Goal: Information Seeking & Learning: Learn about a topic

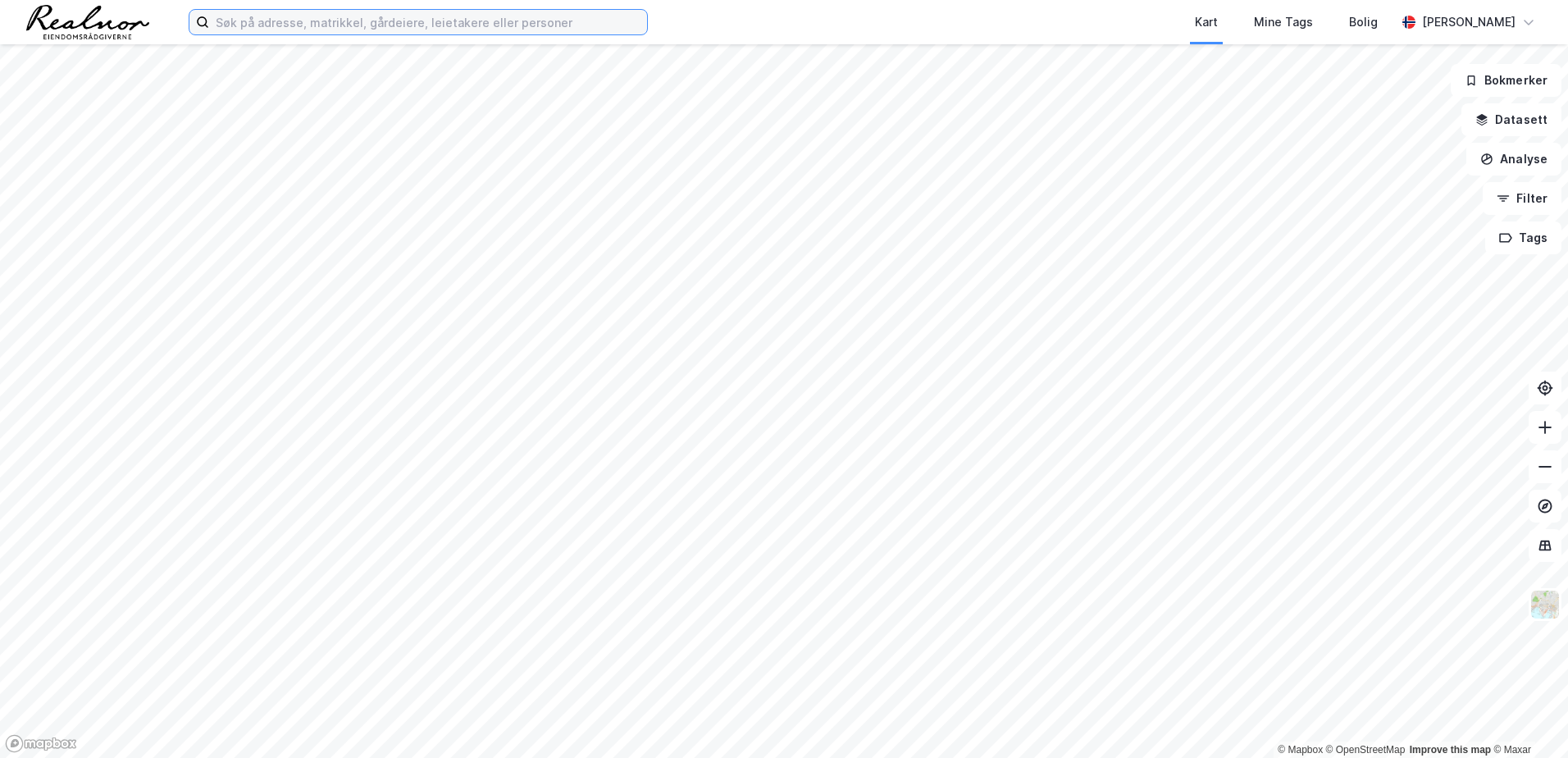
click at [261, 21] on input at bounding box center [427, 22] width 437 height 25
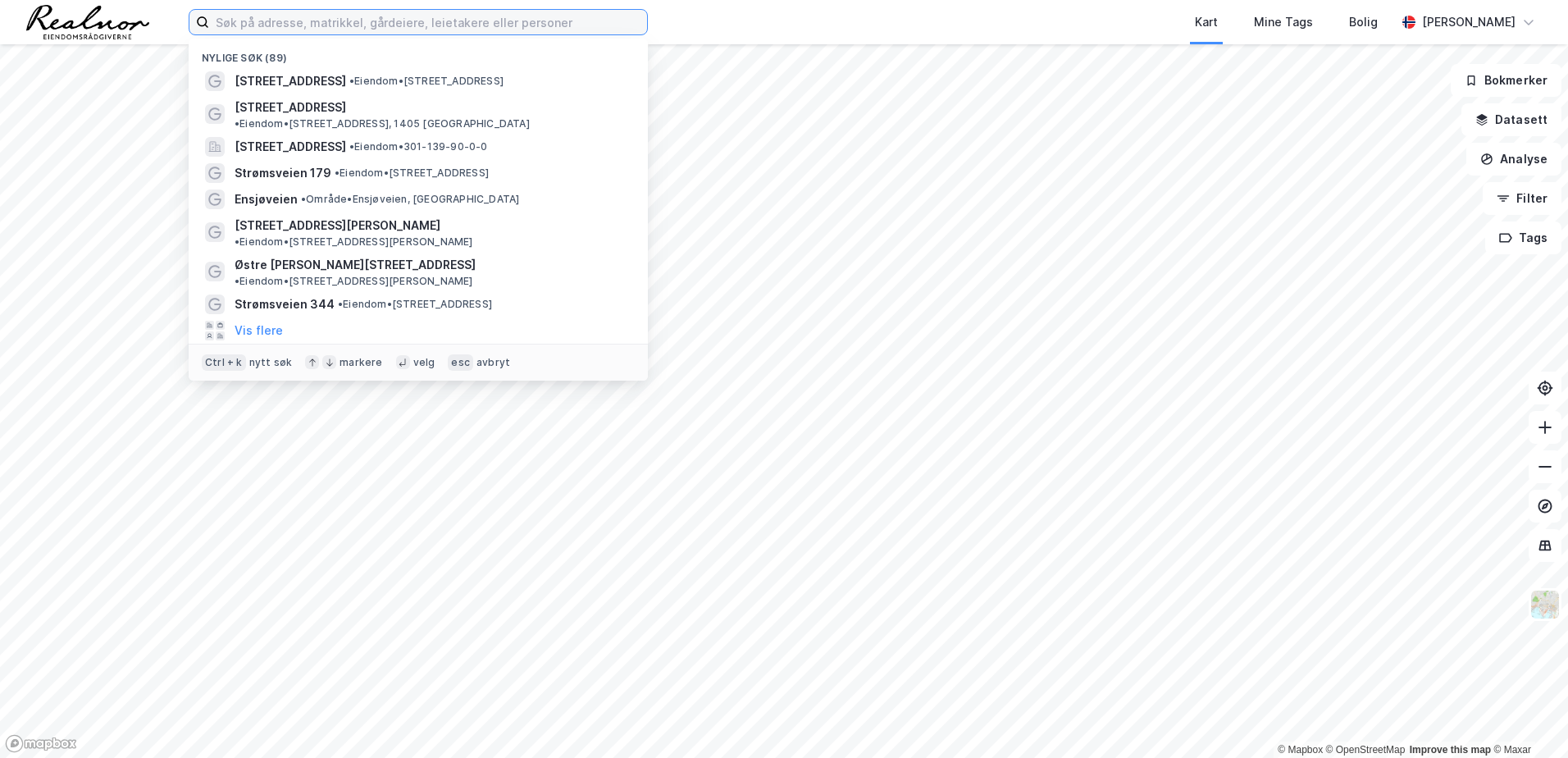
click at [286, 25] on input at bounding box center [427, 22] width 437 height 25
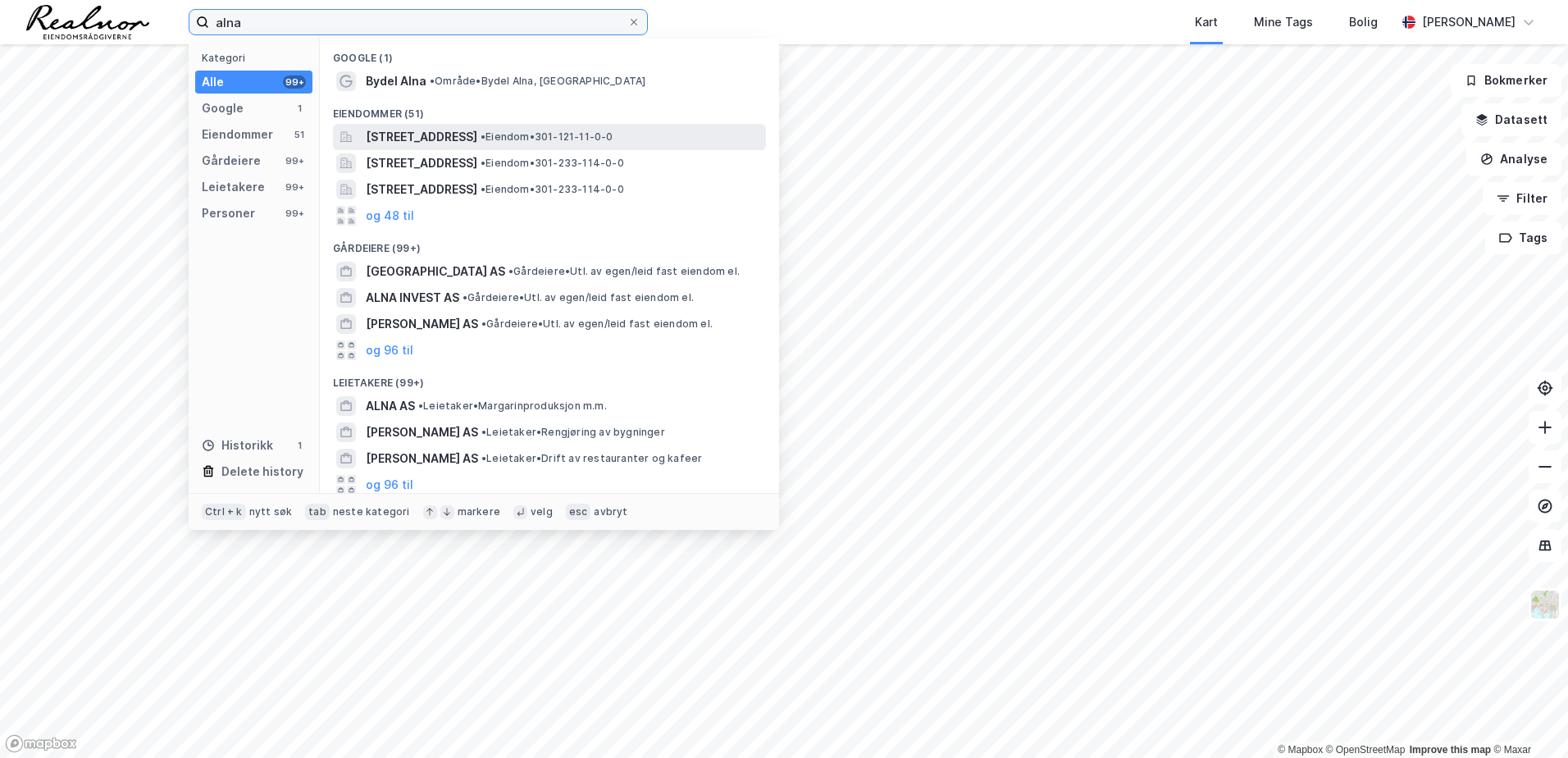
type input "alna"
click at [417, 134] on span "[STREET_ADDRESS]" at bounding box center [421, 137] width 111 height 20
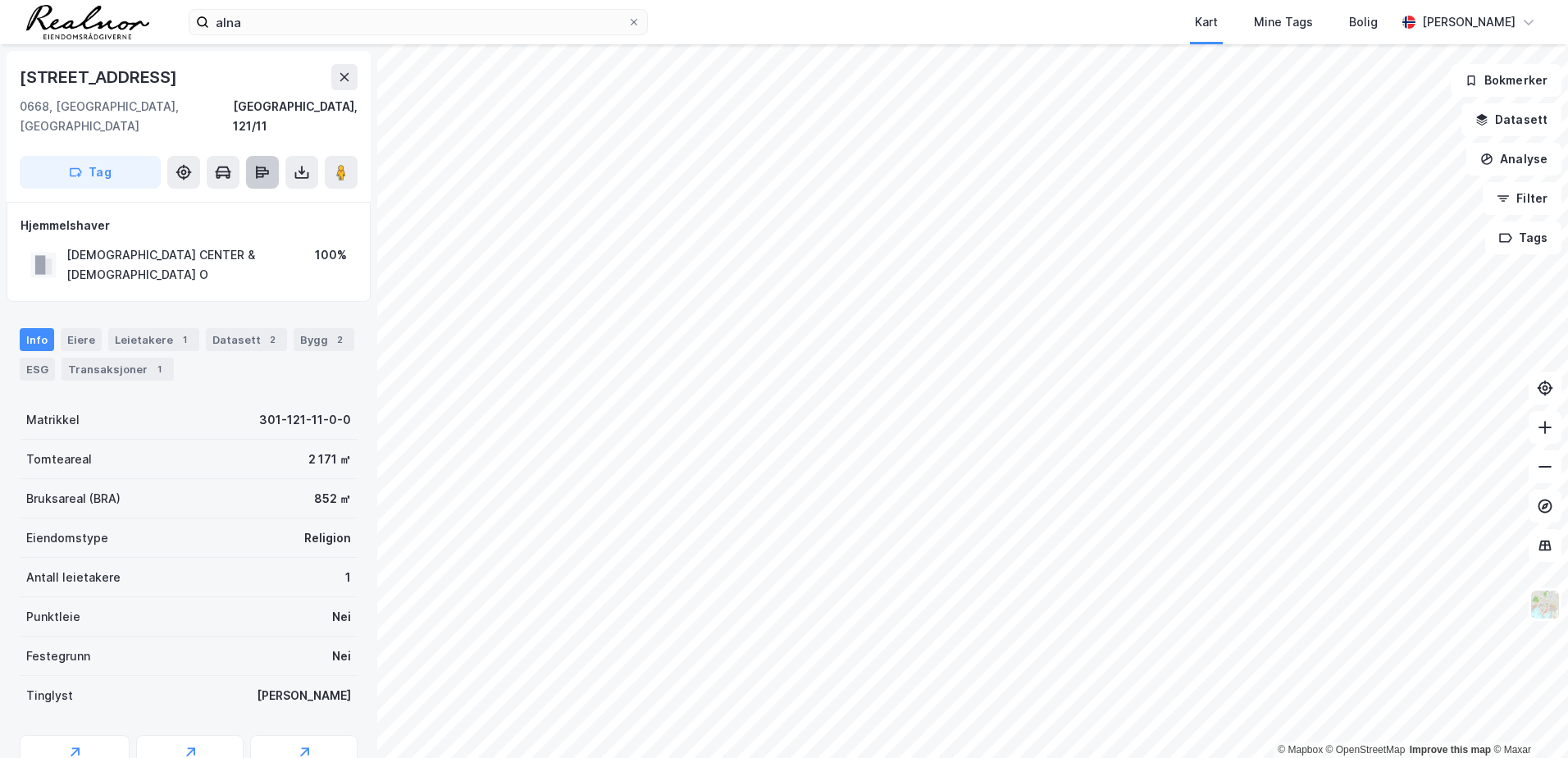
click at [268, 164] on icon at bounding box center [262, 173] width 16 height 16
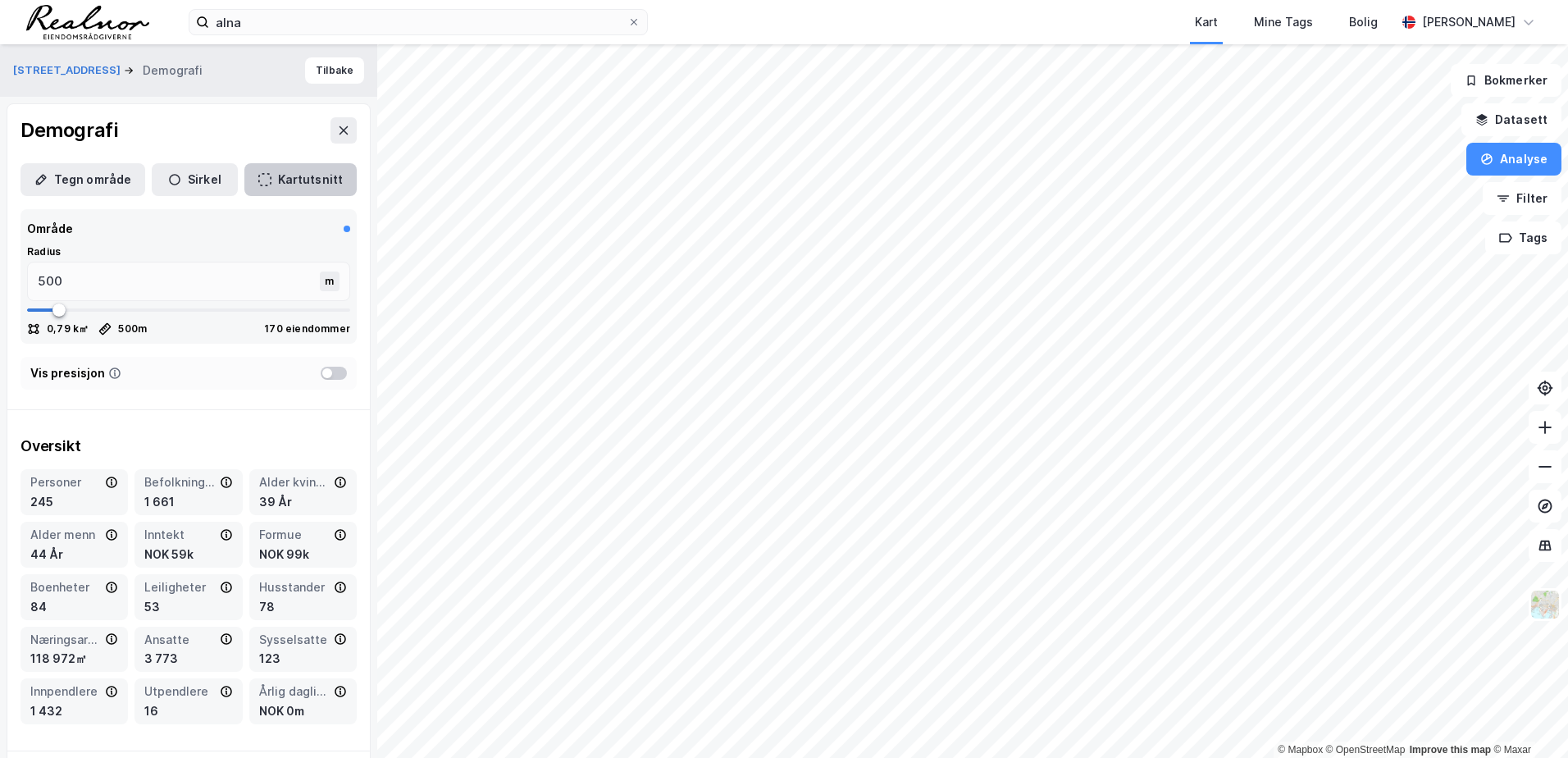
click at [261, 180] on icon "button" at bounding box center [265, 179] width 13 height 13
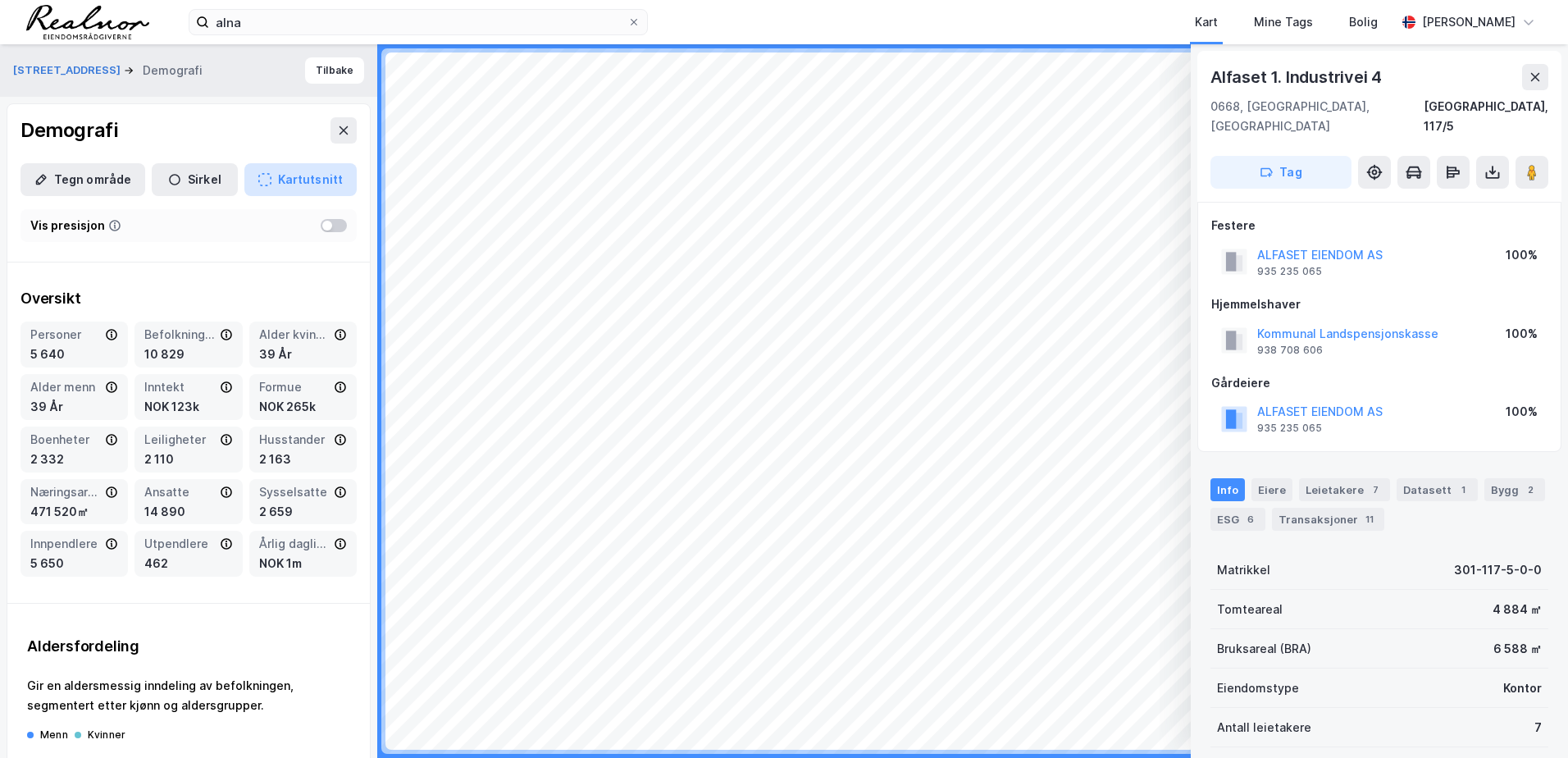
click at [258, 177] on icon "button" at bounding box center [265, 179] width 13 height 13
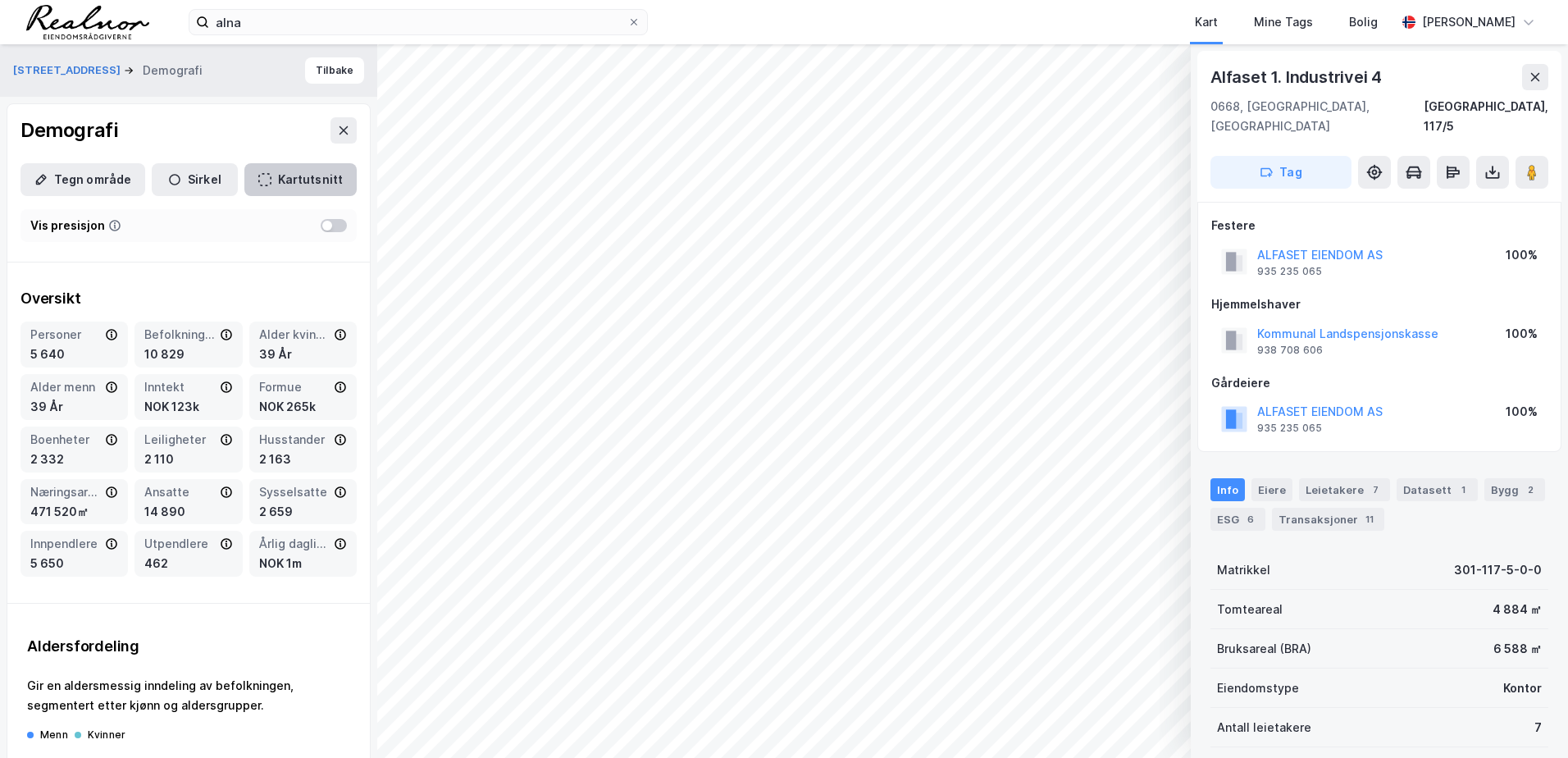
click at [258, 177] on icon "button" at bounding box center [265, 179] width 13 height 13
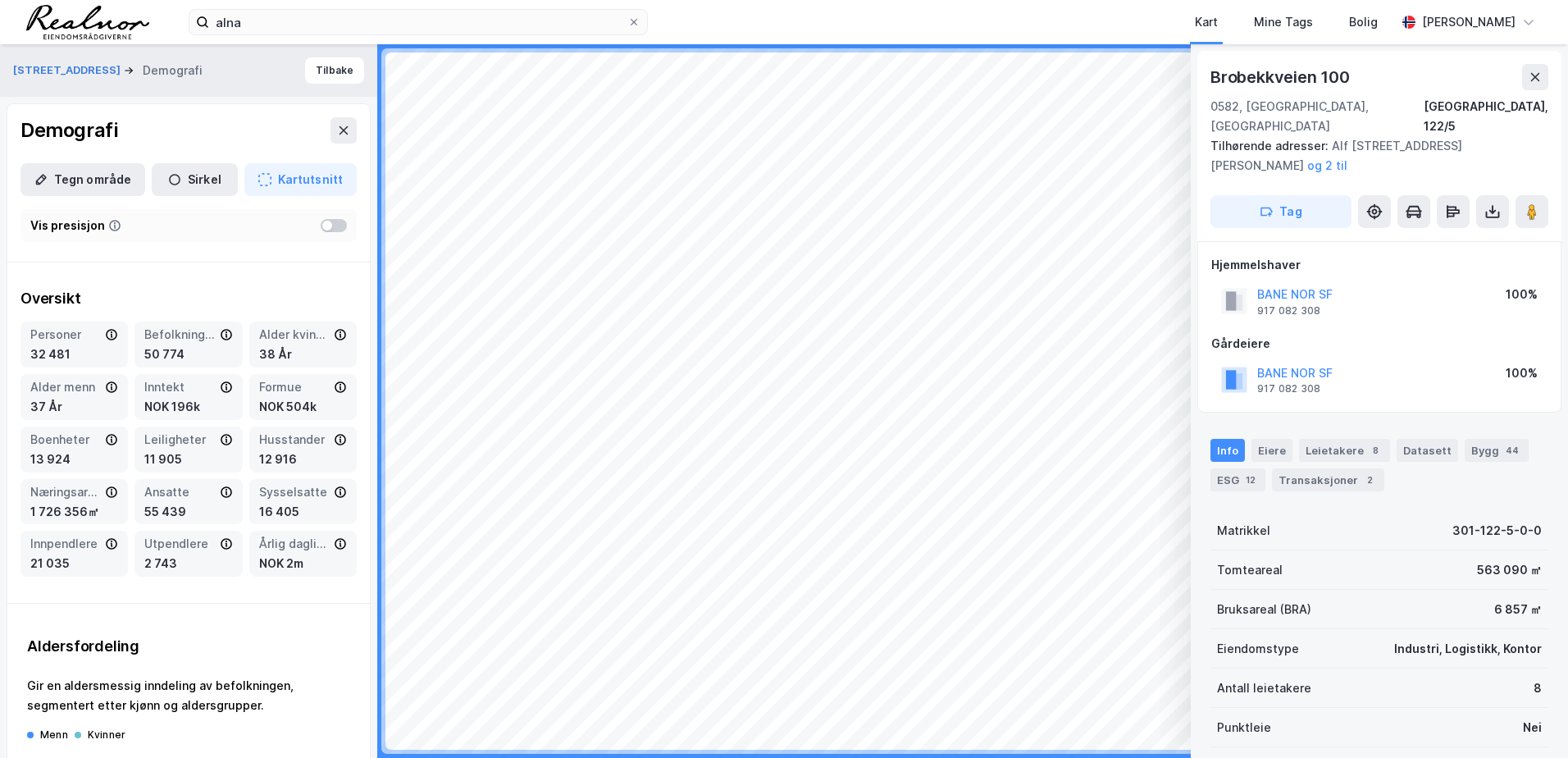
drag, startPoint x: 1535, startPoint y: 79, endPoint x: 332, endPoint y: 486, distance: 1270.0
click at [1535, 79] on icon at bounding box center [1535, 77] width 13 height 13
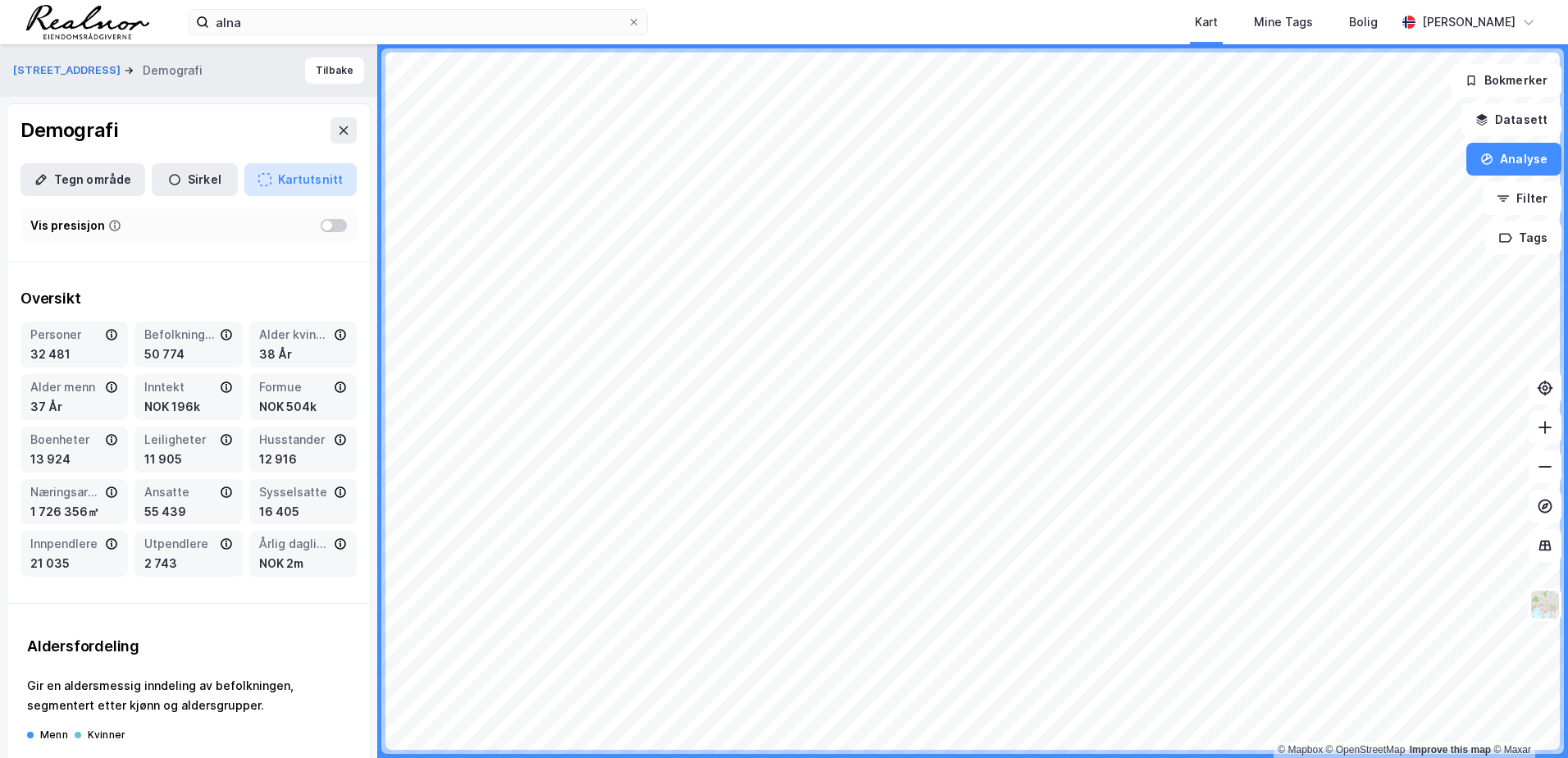
click at [254, 172] on button "Kartutsnitt" at bounding box center [300, 180] width 112 height 33
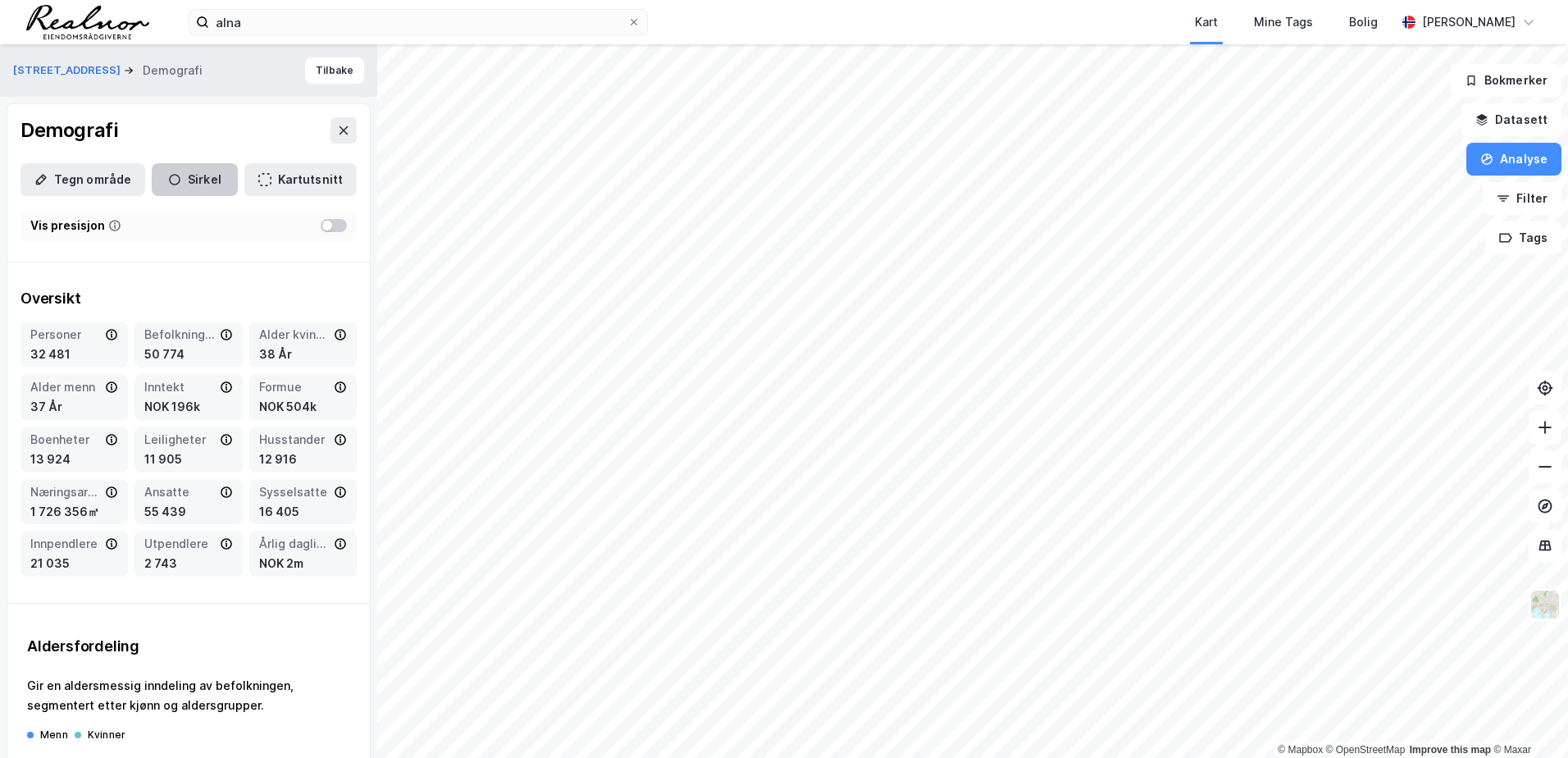
click at [169, 176] on icon "button" at bounding box center [174, 179] width 13 height 13
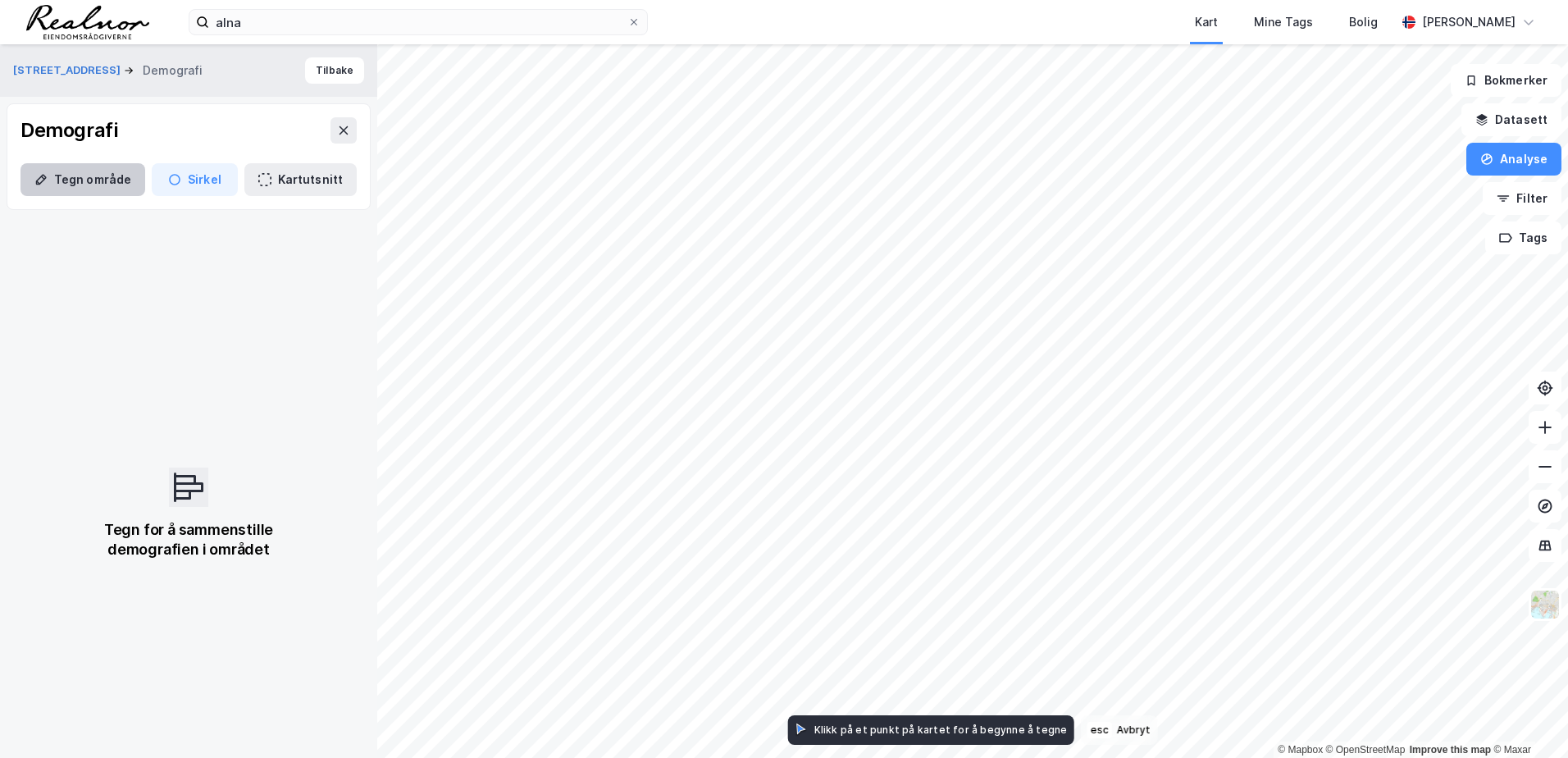
click at [67, 180] on button "Tegn område" at bounding box center [82, 180] width 124 height 33
click at [75, 180] on button "Tegn område" at bounding box center [82, 180] width 124 height 33
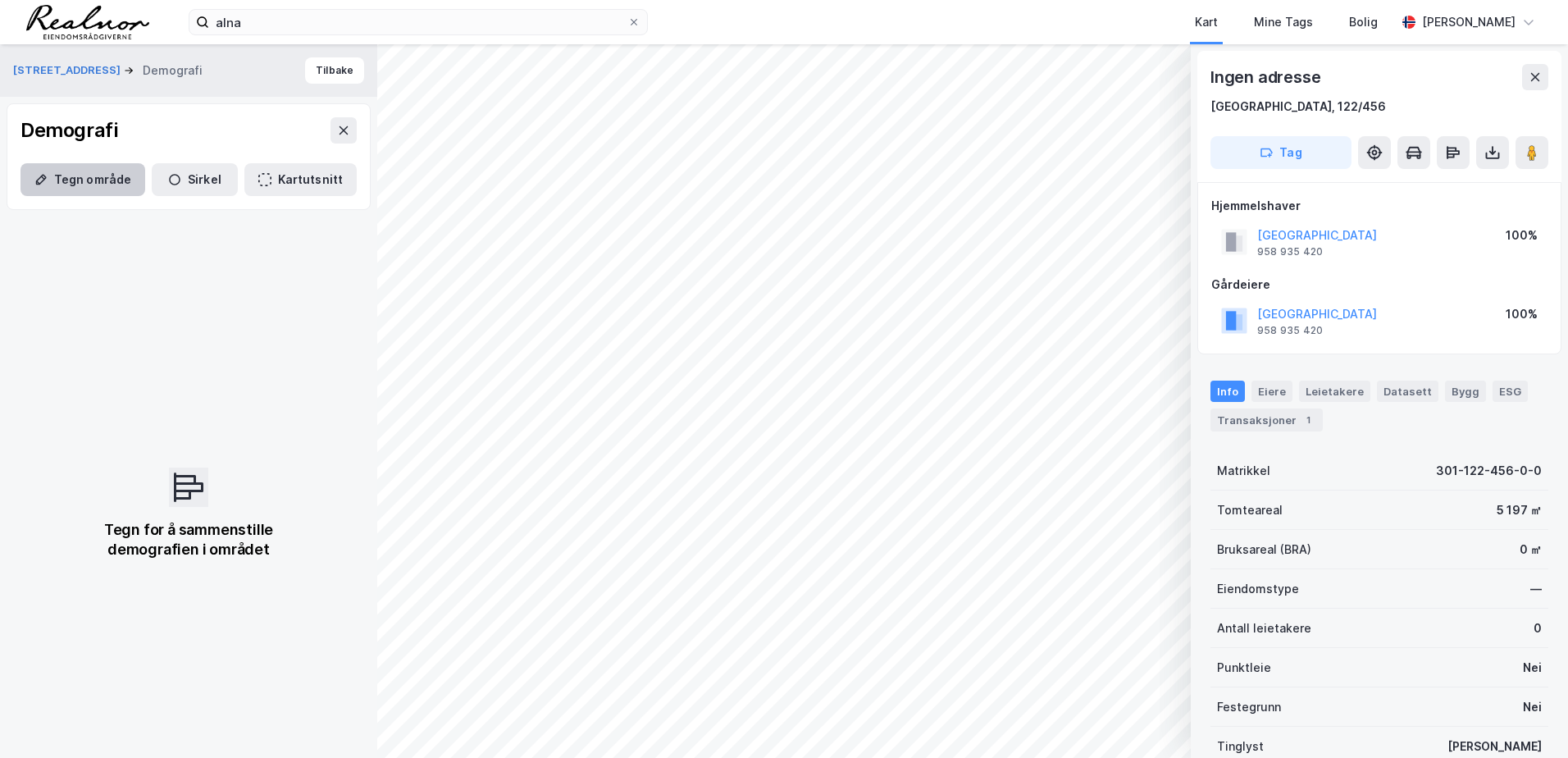
click at [42, 178] on icon "button" at bounding box center [41, 179] width 13 height 13
click at [42, 176] on icon "button" at bounding box center [43, 177] width 4 height 4
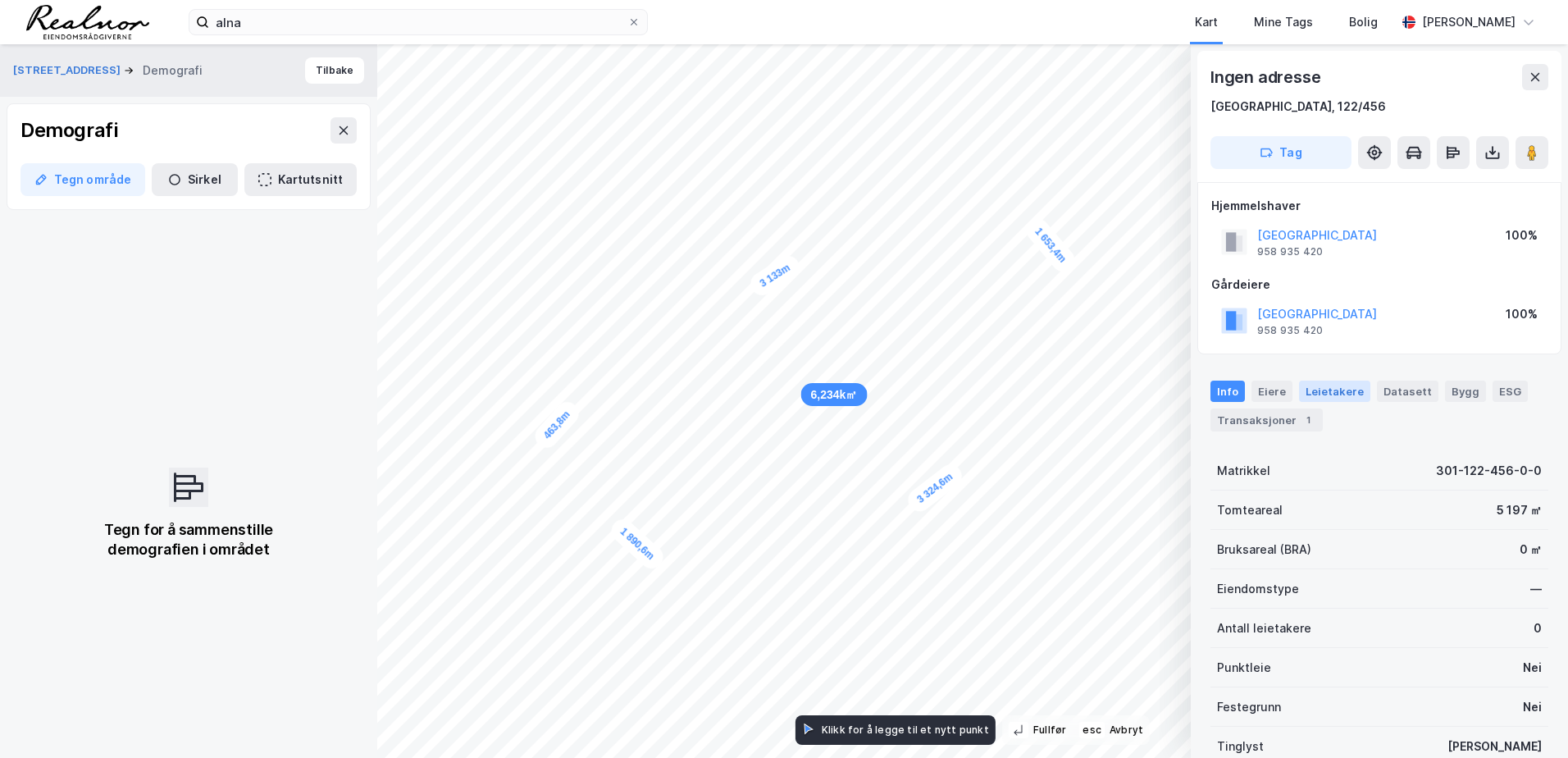
click at [1337, 388] on div "Leietakere" at bounding box center [1334, 391] width 71 height 21
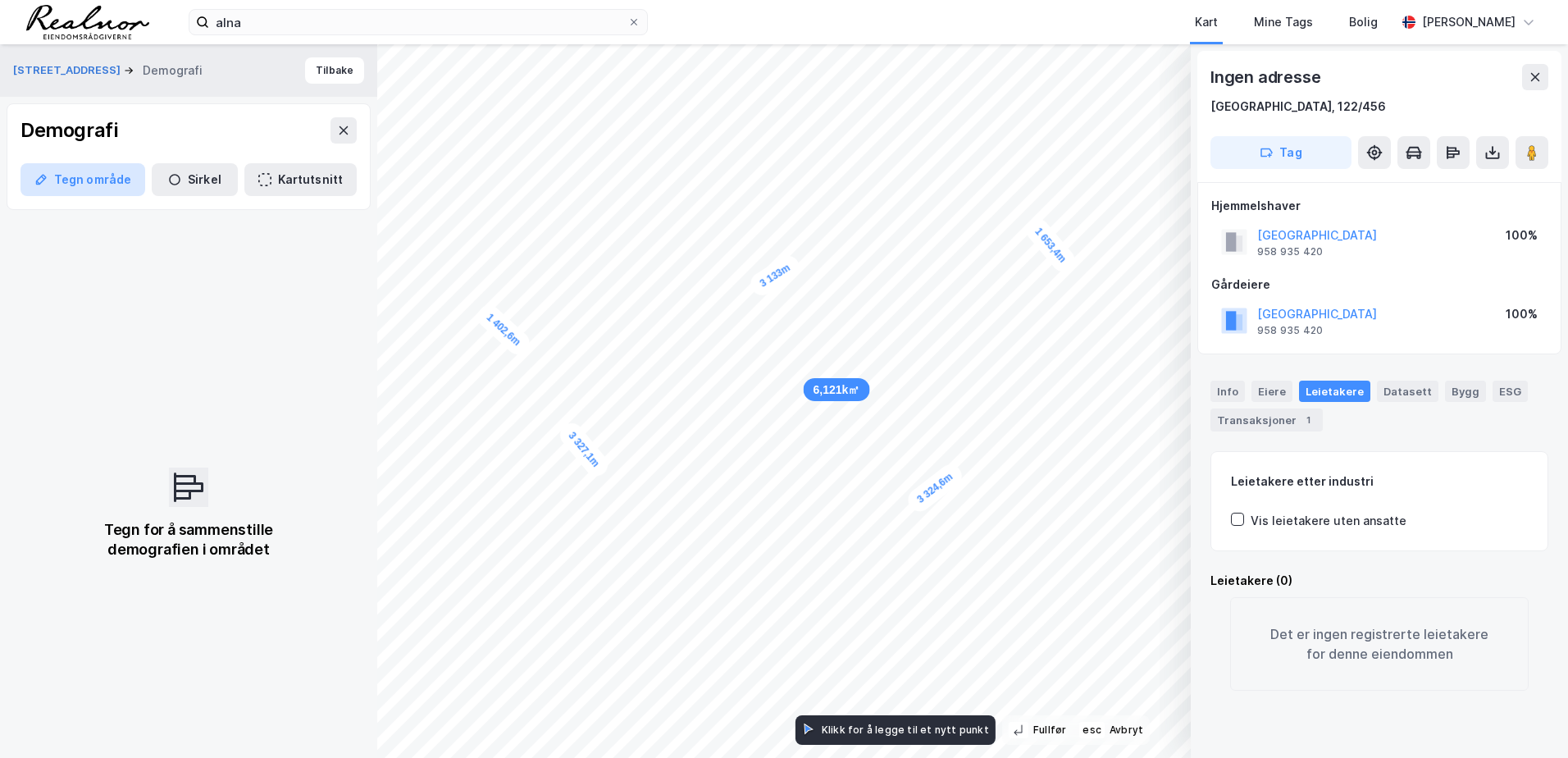
click at [78, 174] on button "Tegn område" at bounding box center [82, 180] width 124 height 33
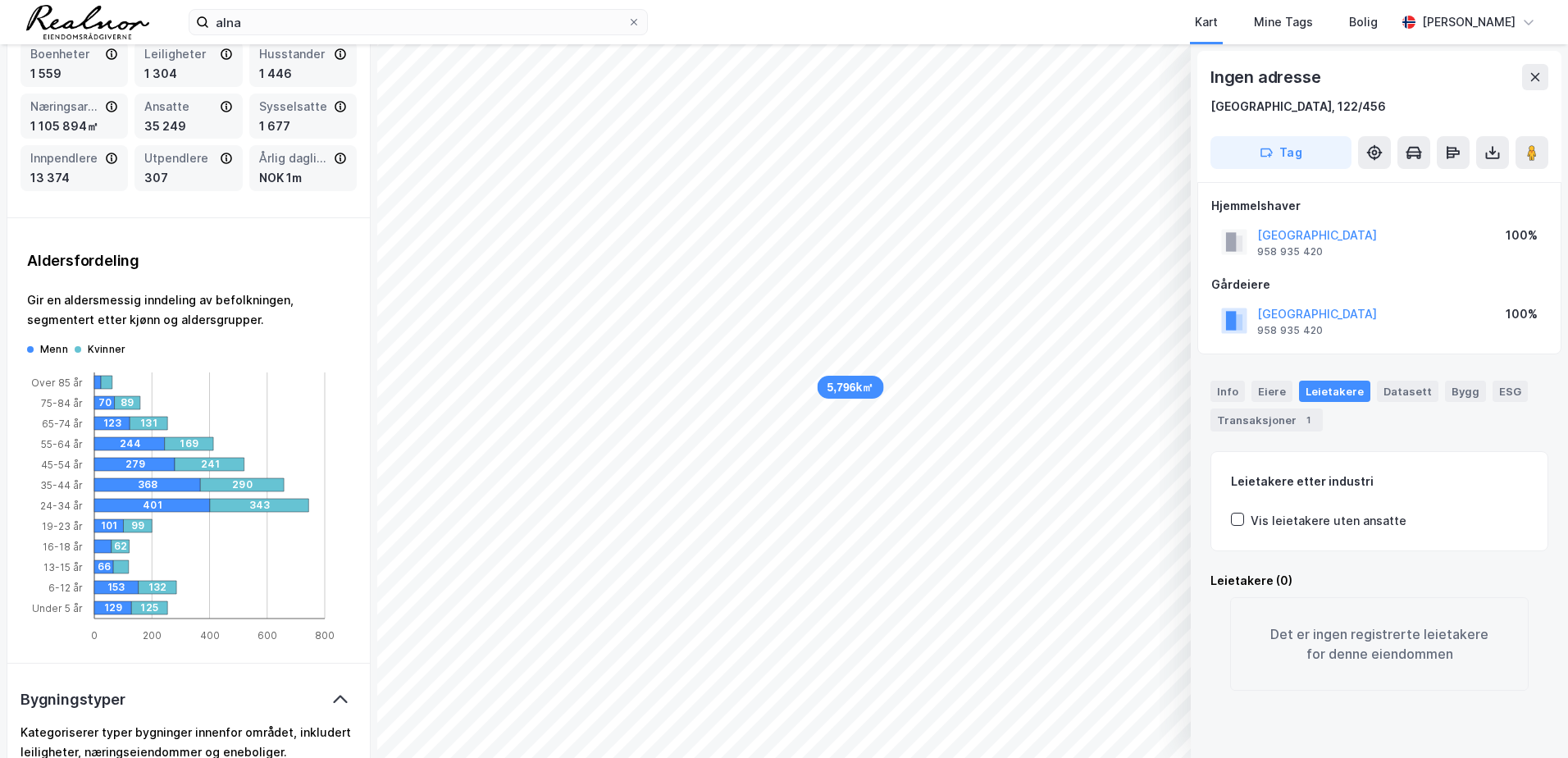
scroll to position [24, 0]
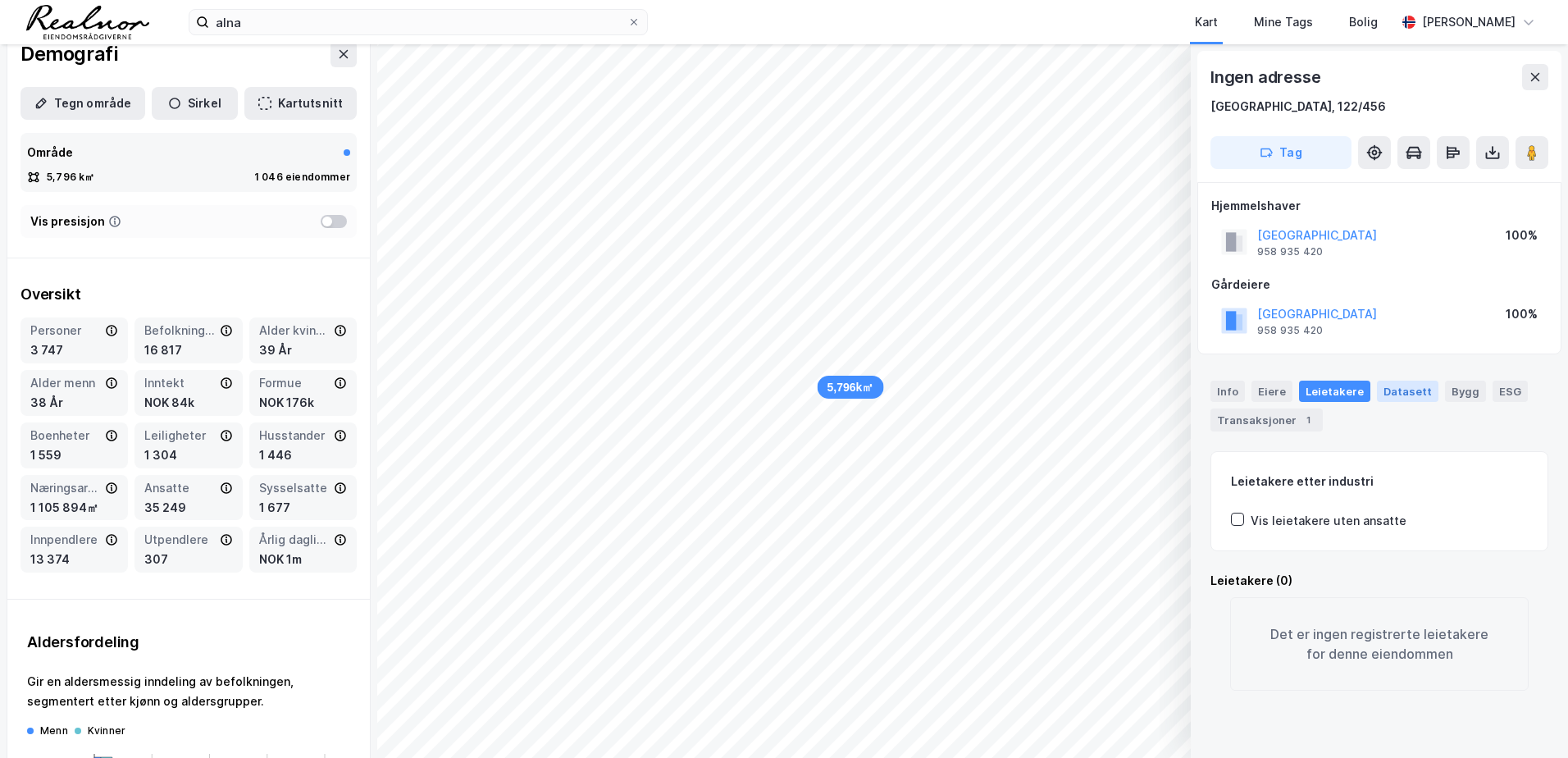
click at [1402, 393] on div "Datasett" at bounding box center [1407, 391] width 61 height 21
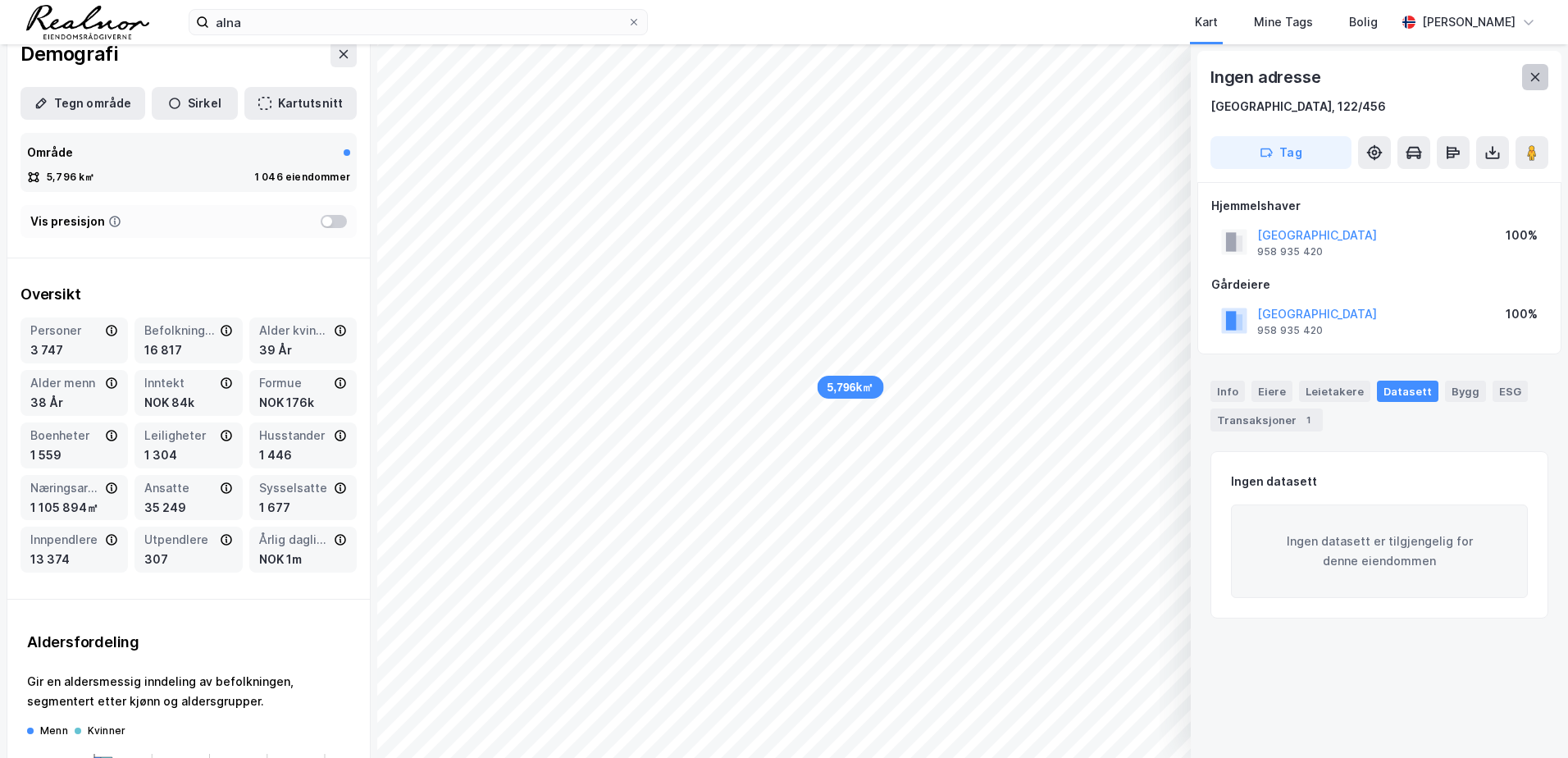
drag, startPoint x: 1533, startPoint y: 77, endPoint x: 1524, endPoint y: 79, distance: 9.2
click at [1534, 77] on icon at bounding box center [1535, 77] width 9 height 8
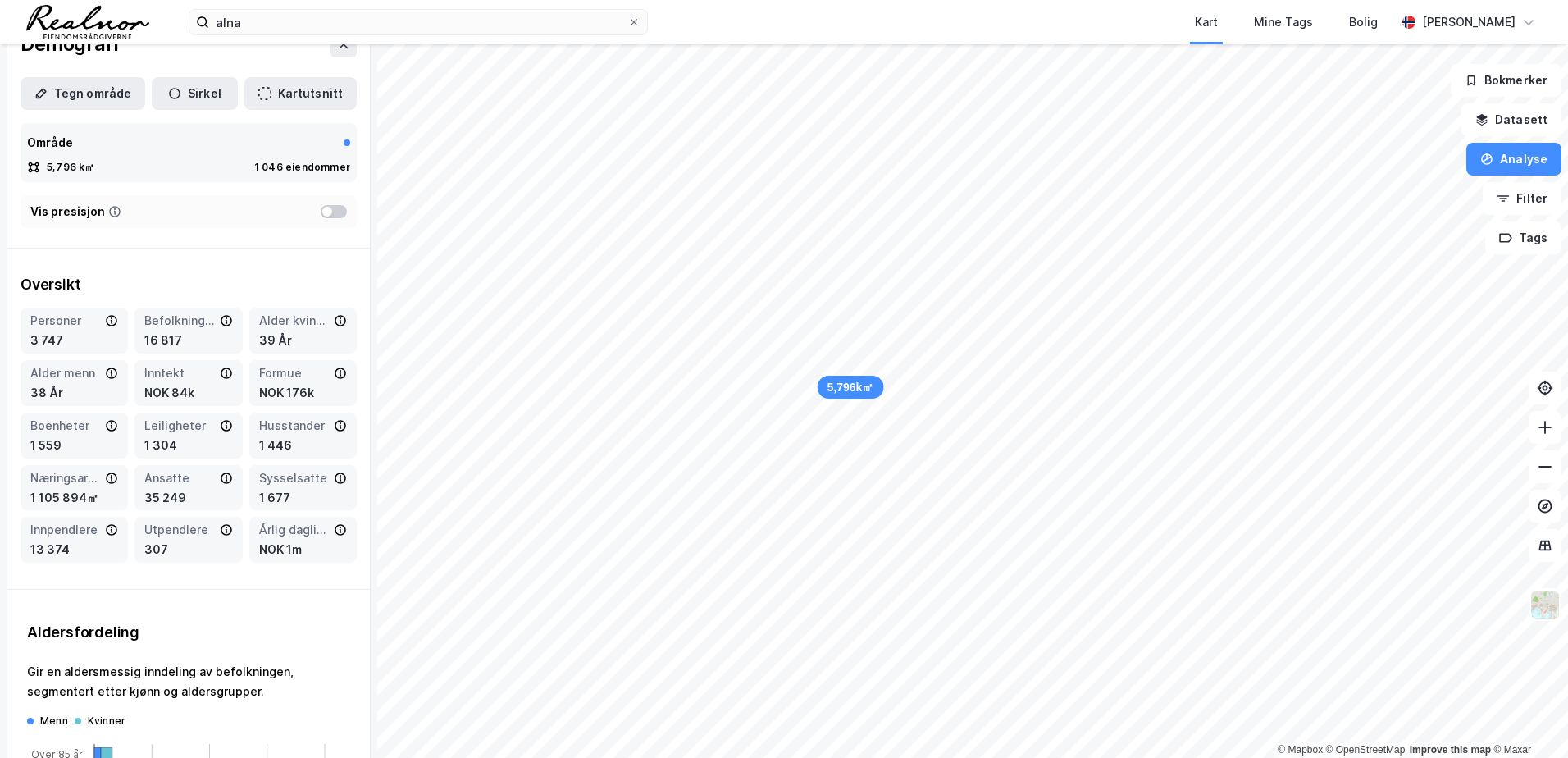
scroll to position [0, 0]
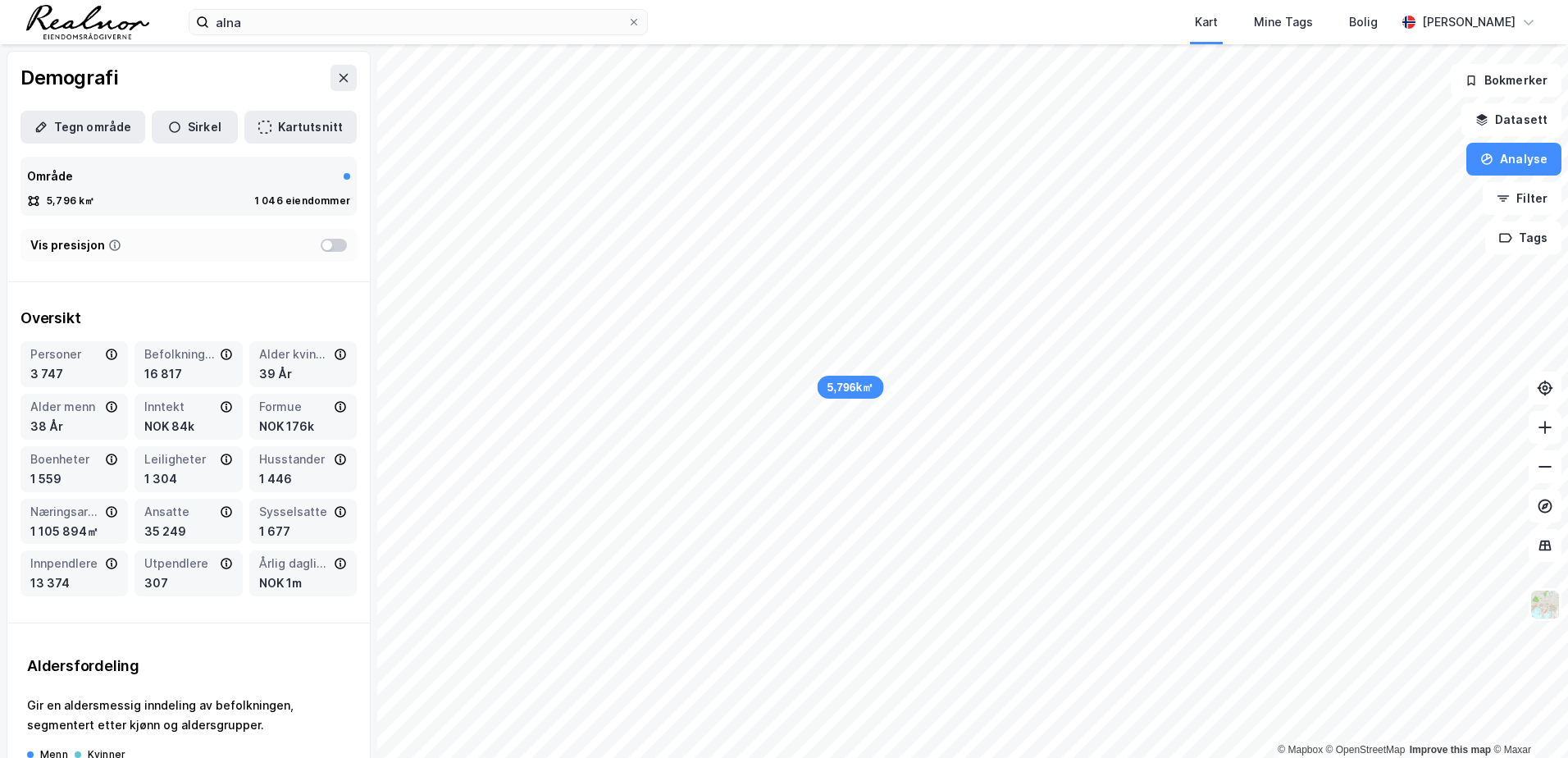
click at [328, 249] on div at bounding box center [333, 245] width 26 height 13
click at [321, 244] on div at bounding box center [333, 245] width 26 height 13
click at [110, 511] on icon at bounding box center [111, 511] width 3 height 4
click at [107, 510] on icon at bounding box center [112, 511] width 11 height 12
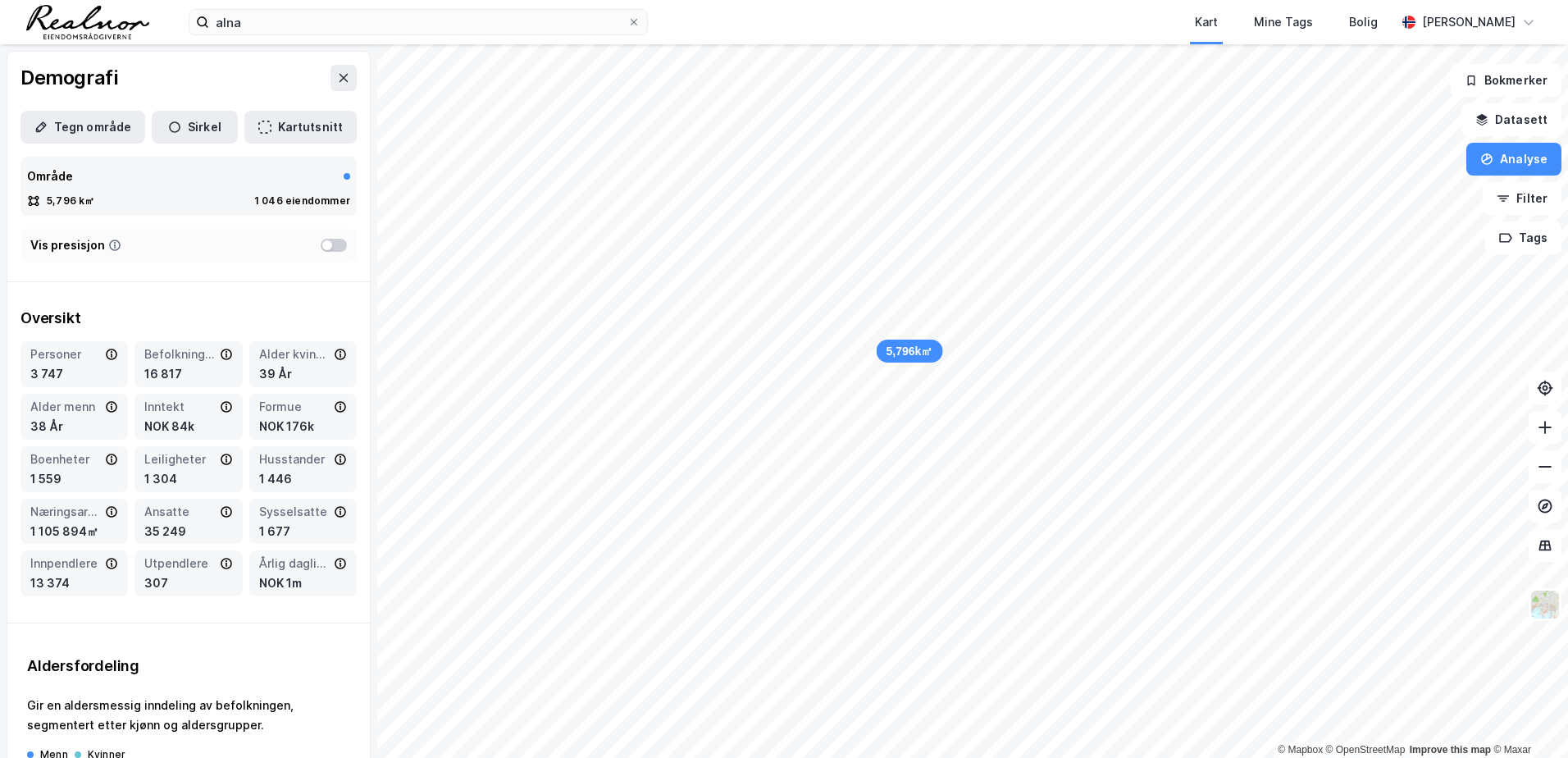
click at [109, 515] on icon at bounding box center [111, 511] width 13 height 13
click at [78, 514] on div "Næringsareal" at bounding box center [66, 512] width 71 height 20
drag, startPoint x: 78, startPoint y: 514, endPoint x: 107, endPoint y: 513, distance: 29.0
click at [107, 513] on icon at bounding box center [111, 511] width 13 height 13
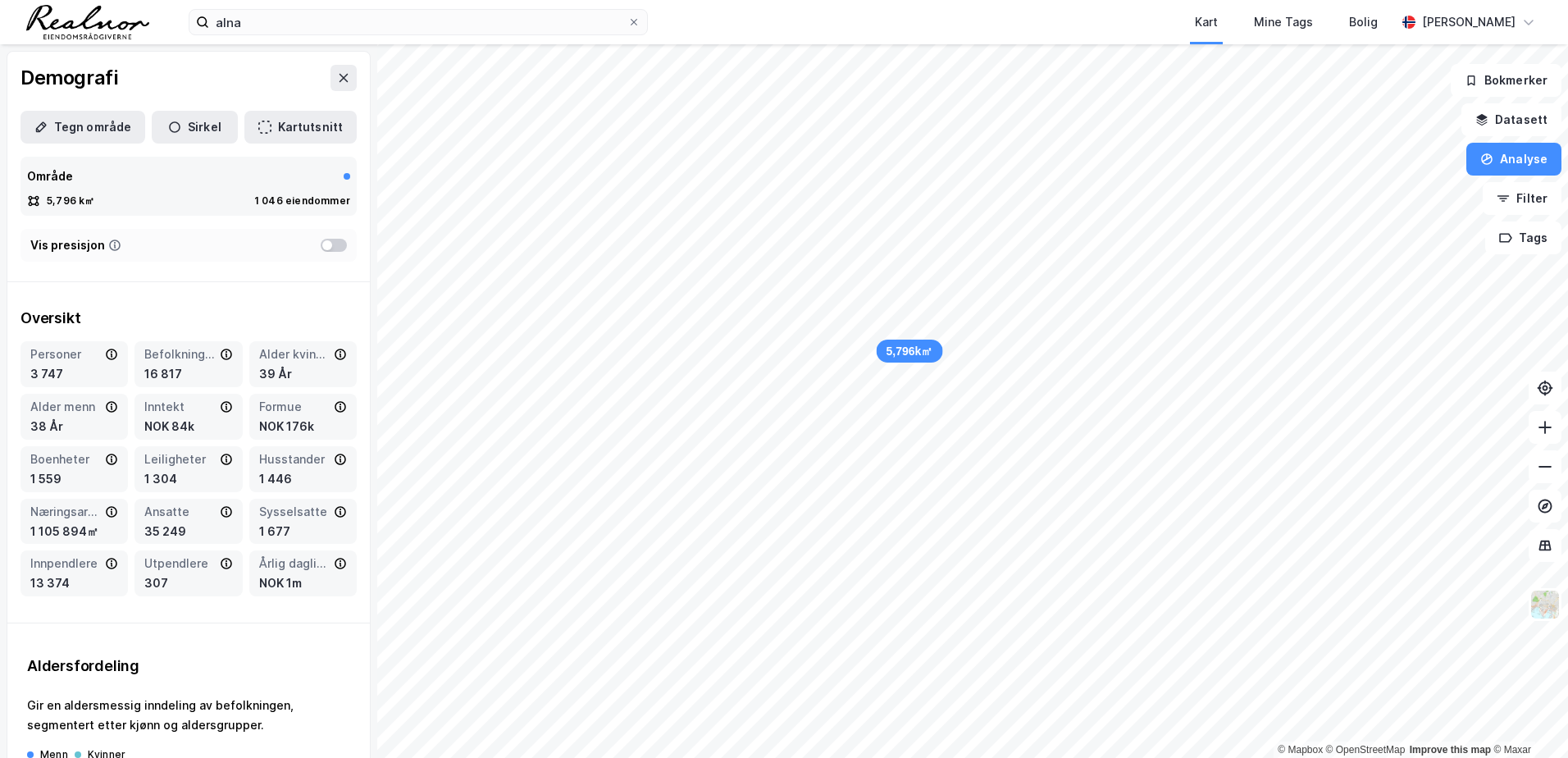
drag, startPoint x: 103, startPoint y: 513, endPoint x: 85, endPoint y: 511, distance: 18.1
click at [85, 511] on div "Næringsareal" at bounding box center [66, 512] width 71 height 20
click at [333, 510] on icon at bounding box center [340, 511] width 13 height 13
click at [333, 353] on icon at bounding box center [340, 354] width 13 height 13
click at [1513, 120] on button "Datasett" at bounding box center [1511, 120] width 100 height 33
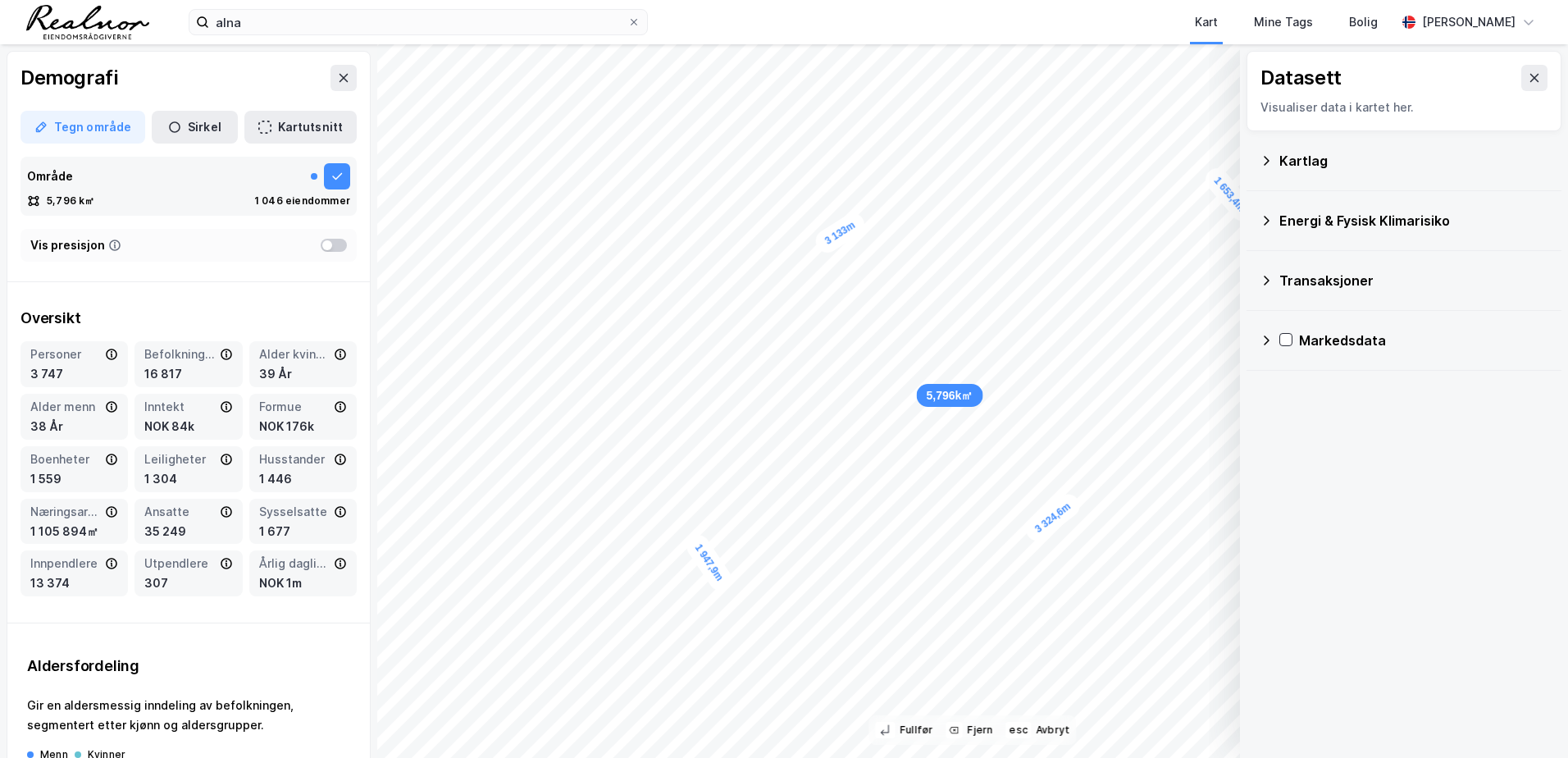
click at [1268, 338] on icon at bounding box center [1266, 340] width 13 height 13
click at [1310, 419] on icon at bounding box center [1307, 418] width 12 height 12
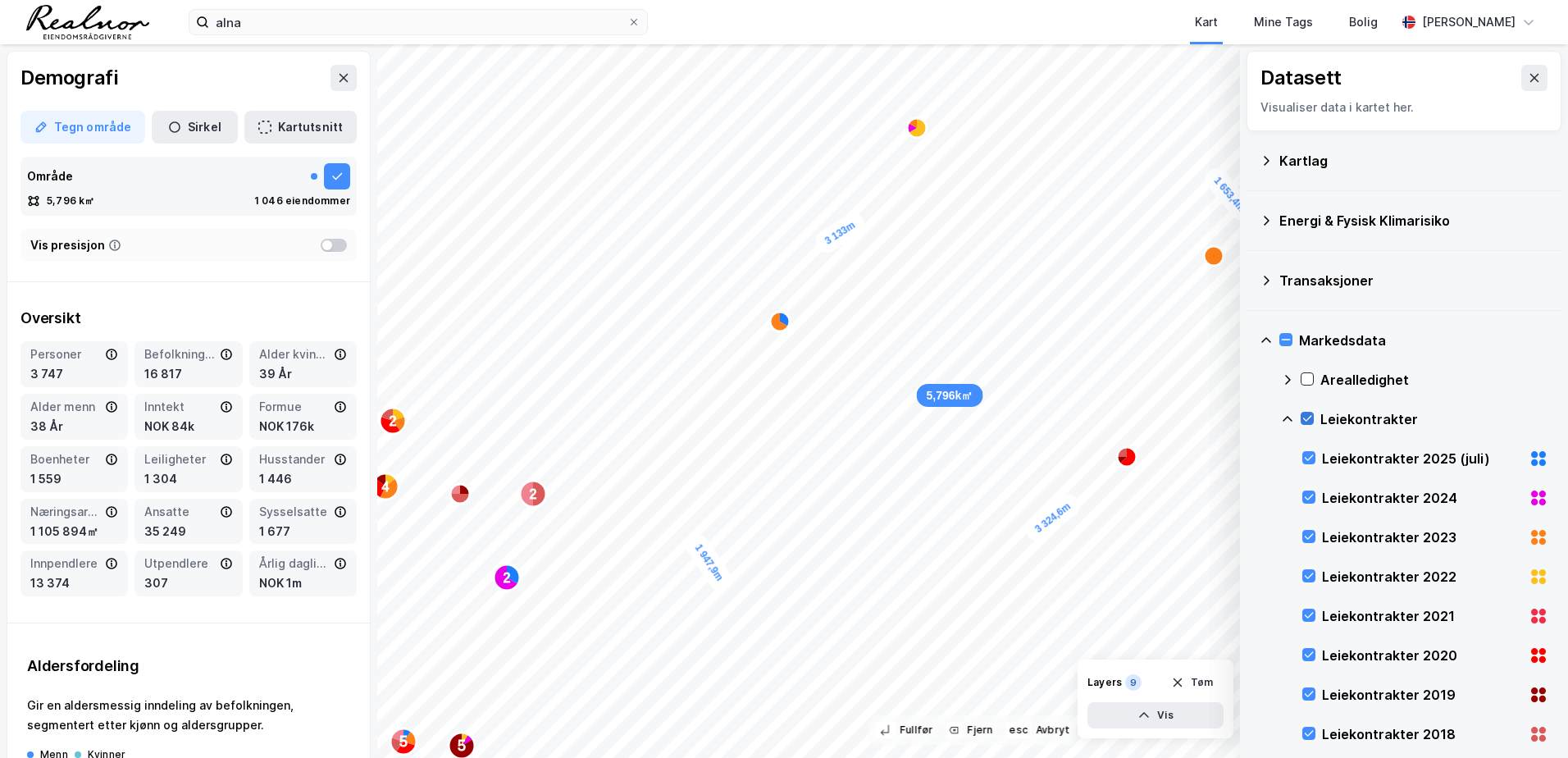
scroll to position [132, 0]
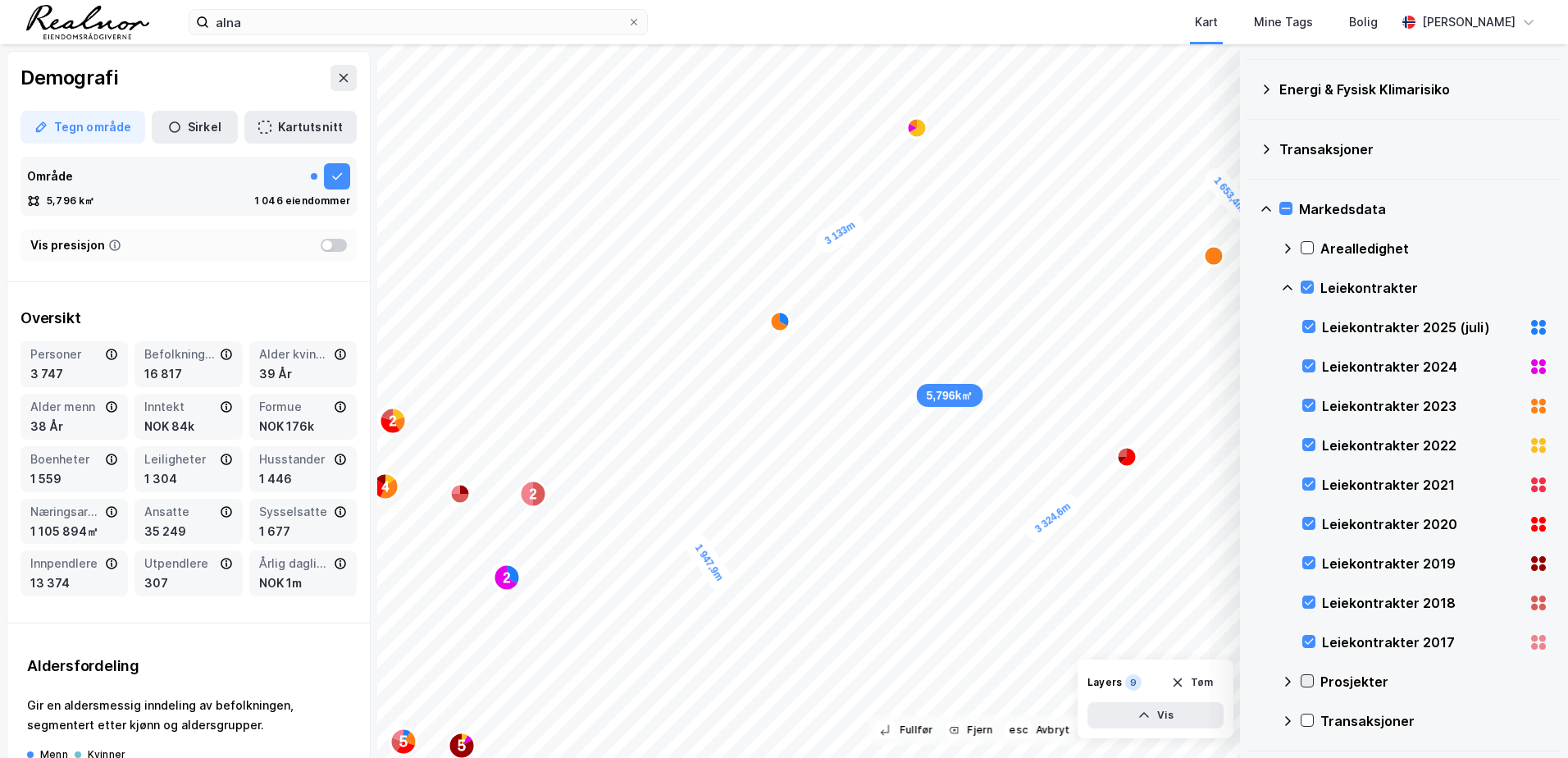
click at [1310, 679] on icon at bounding box center [1308, 681] width 9 height 5
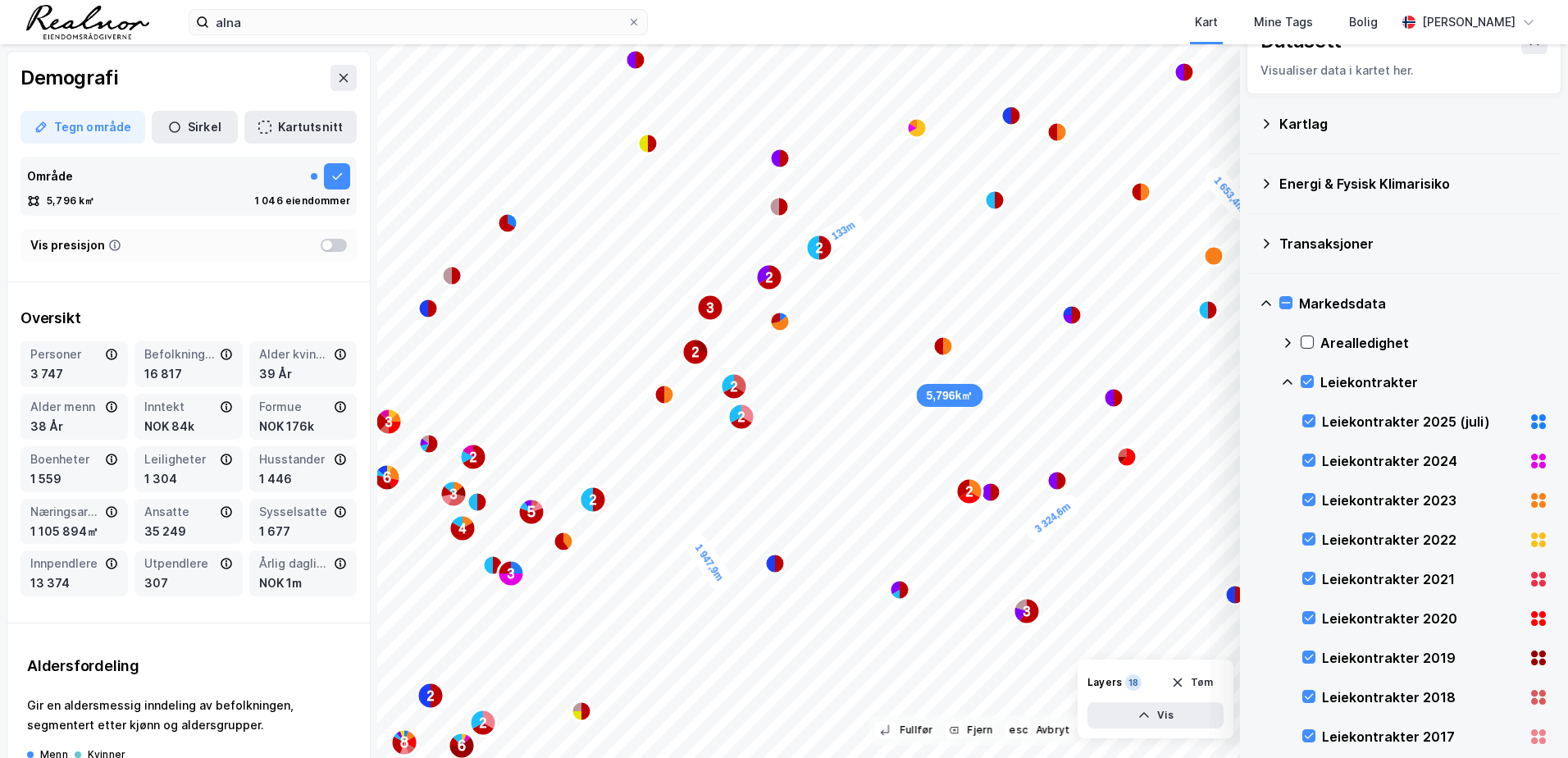
scroll to position [0, 0]
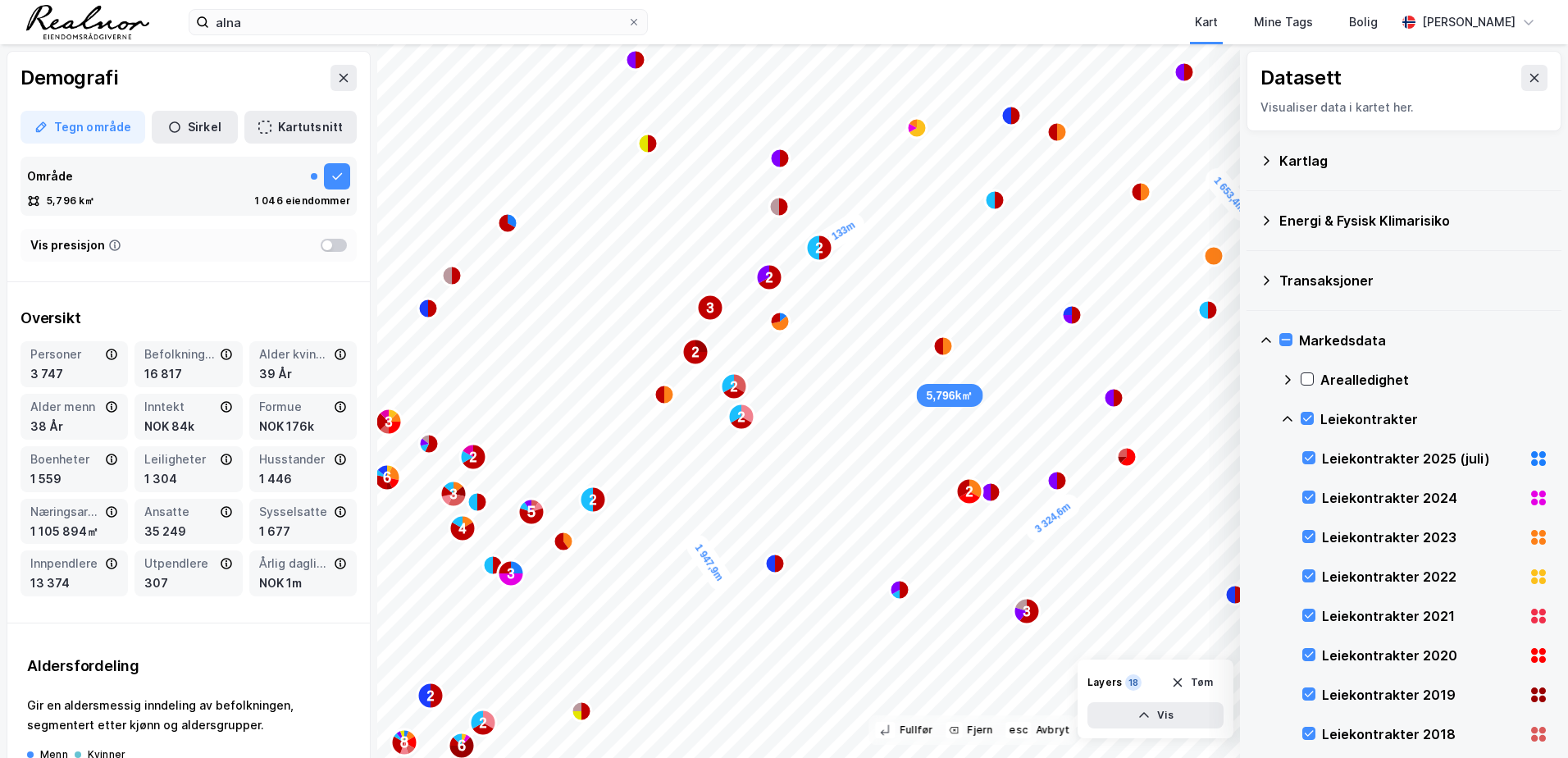
click at [1268, 342] on icon at bounding box center [1266, 340] width 13 height 13
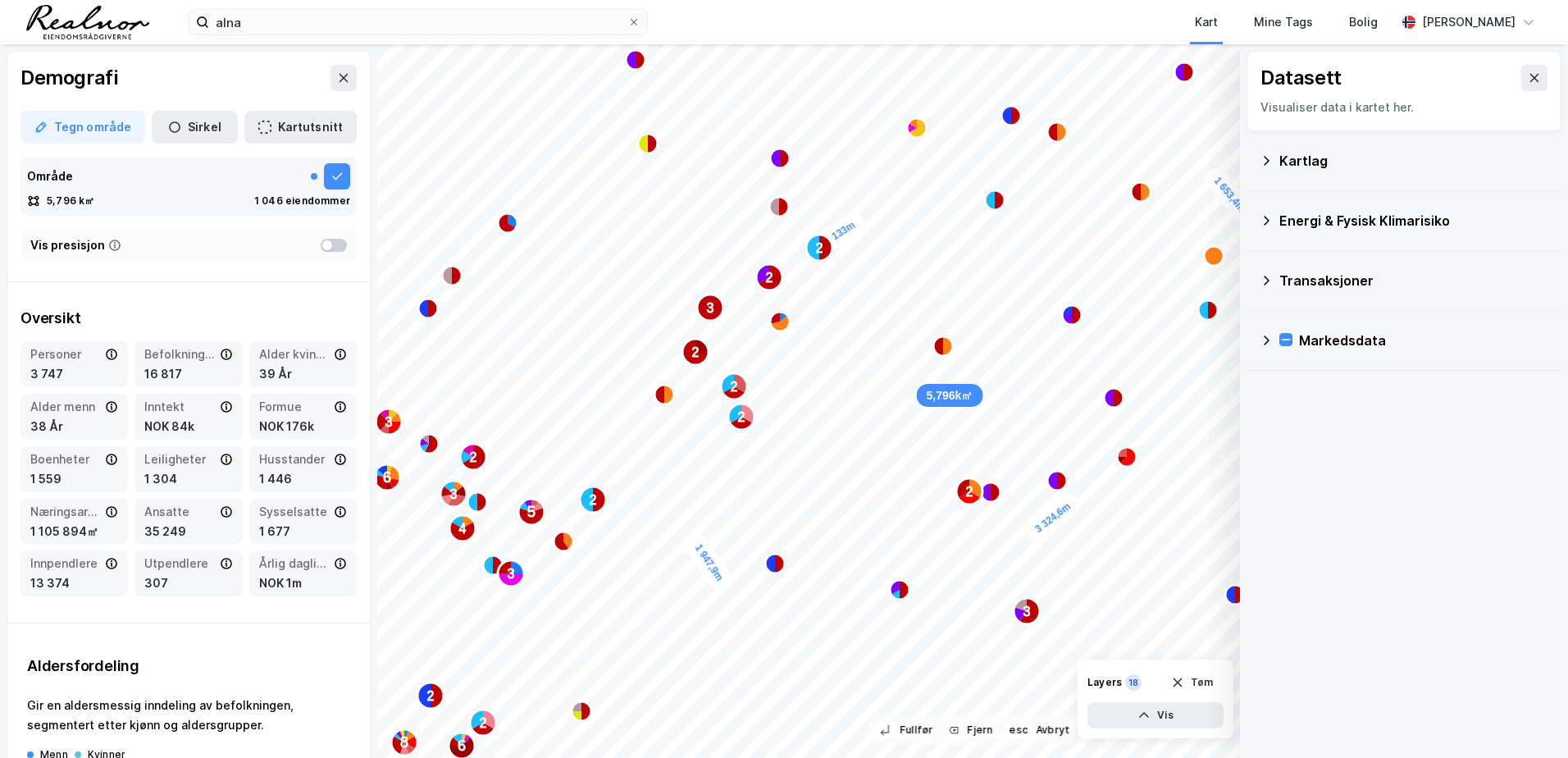
click at [1265, 342] on icon at bounding box center [1266, 340] width 13 height 13
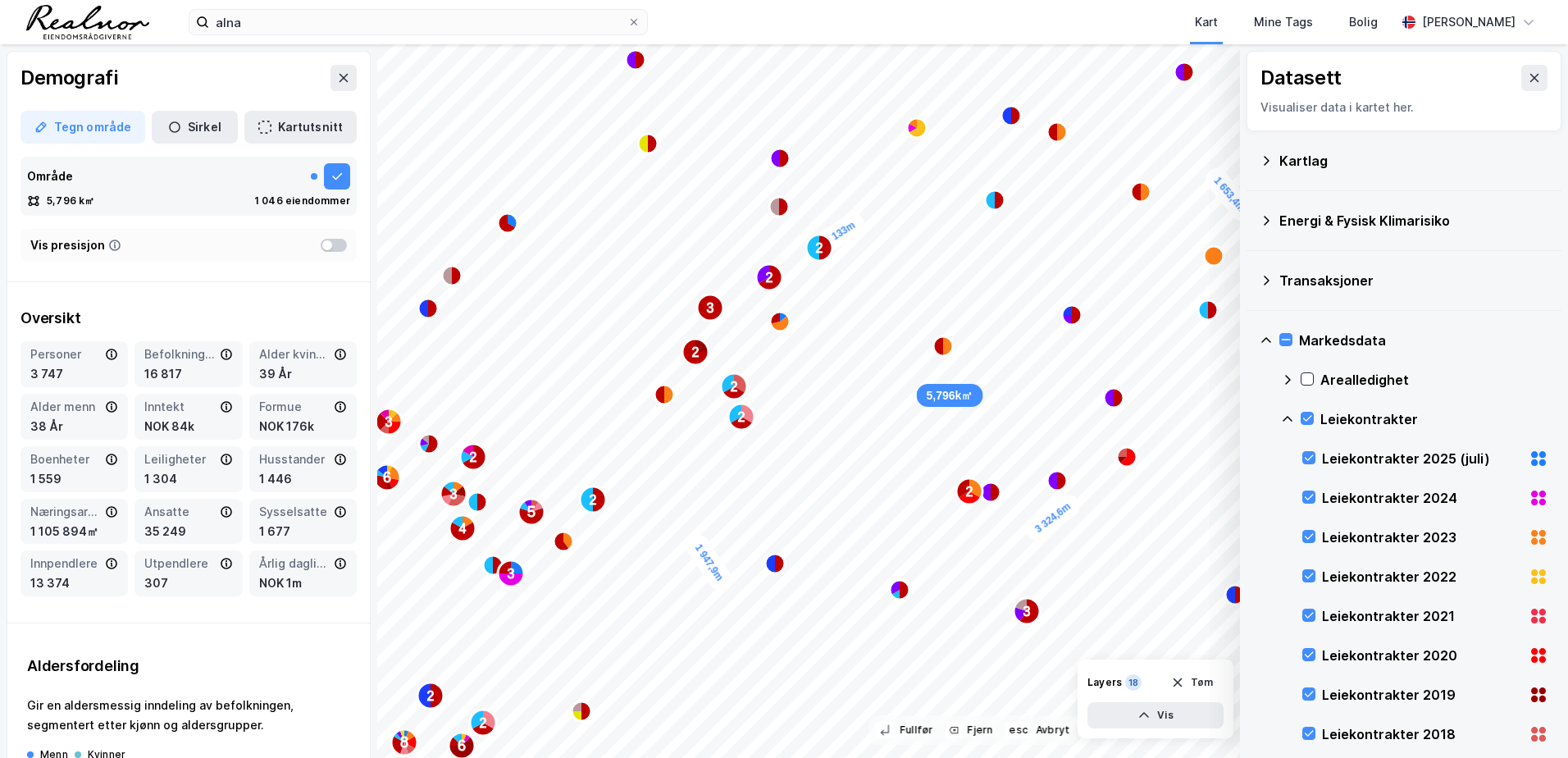
click at [1287, 419] on icon at bounding box center [1288, 419] width 13 height 13
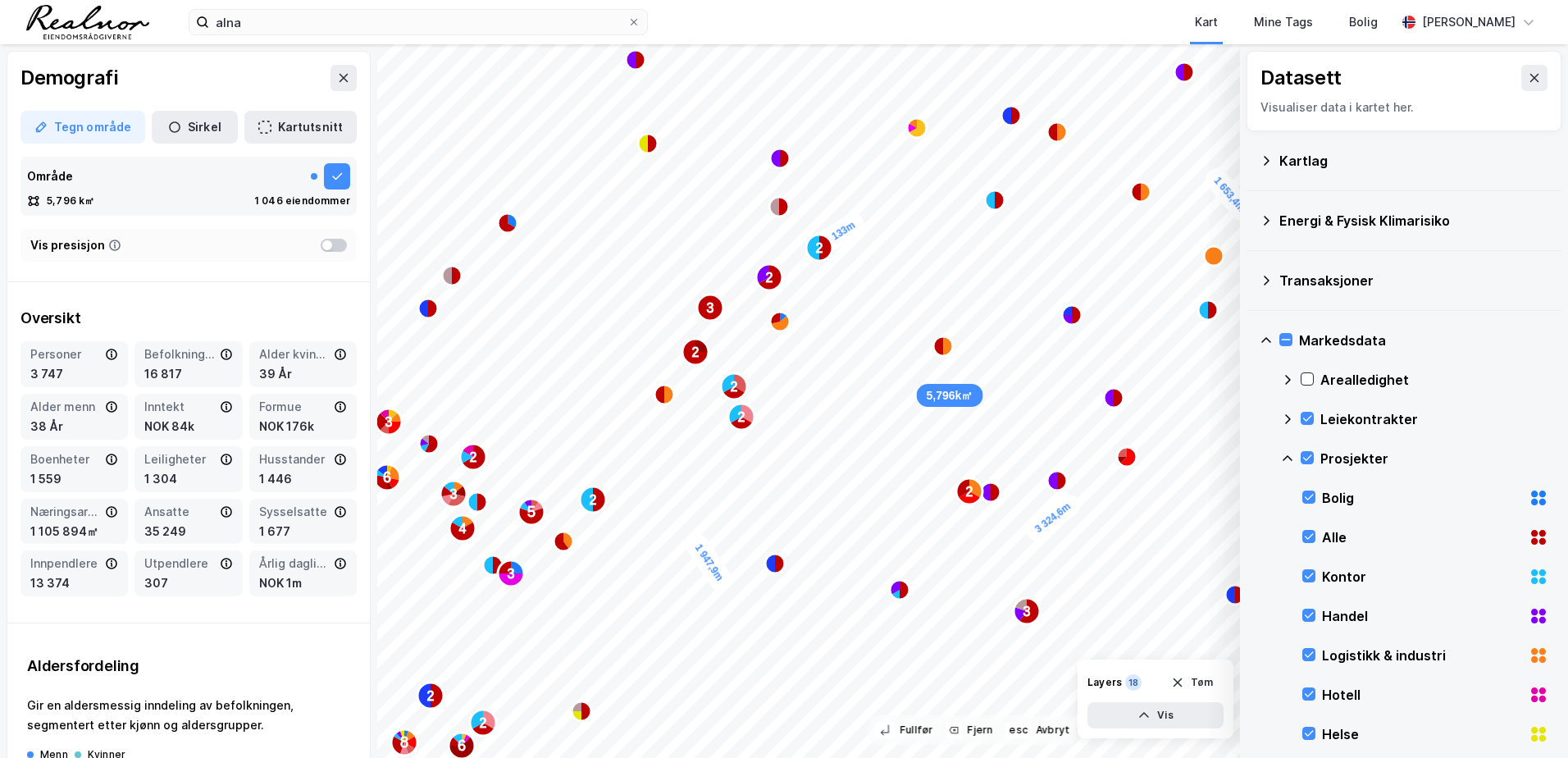
click at [1284, 416] on icon at bounding box center [1288, 419] width 13 height 13
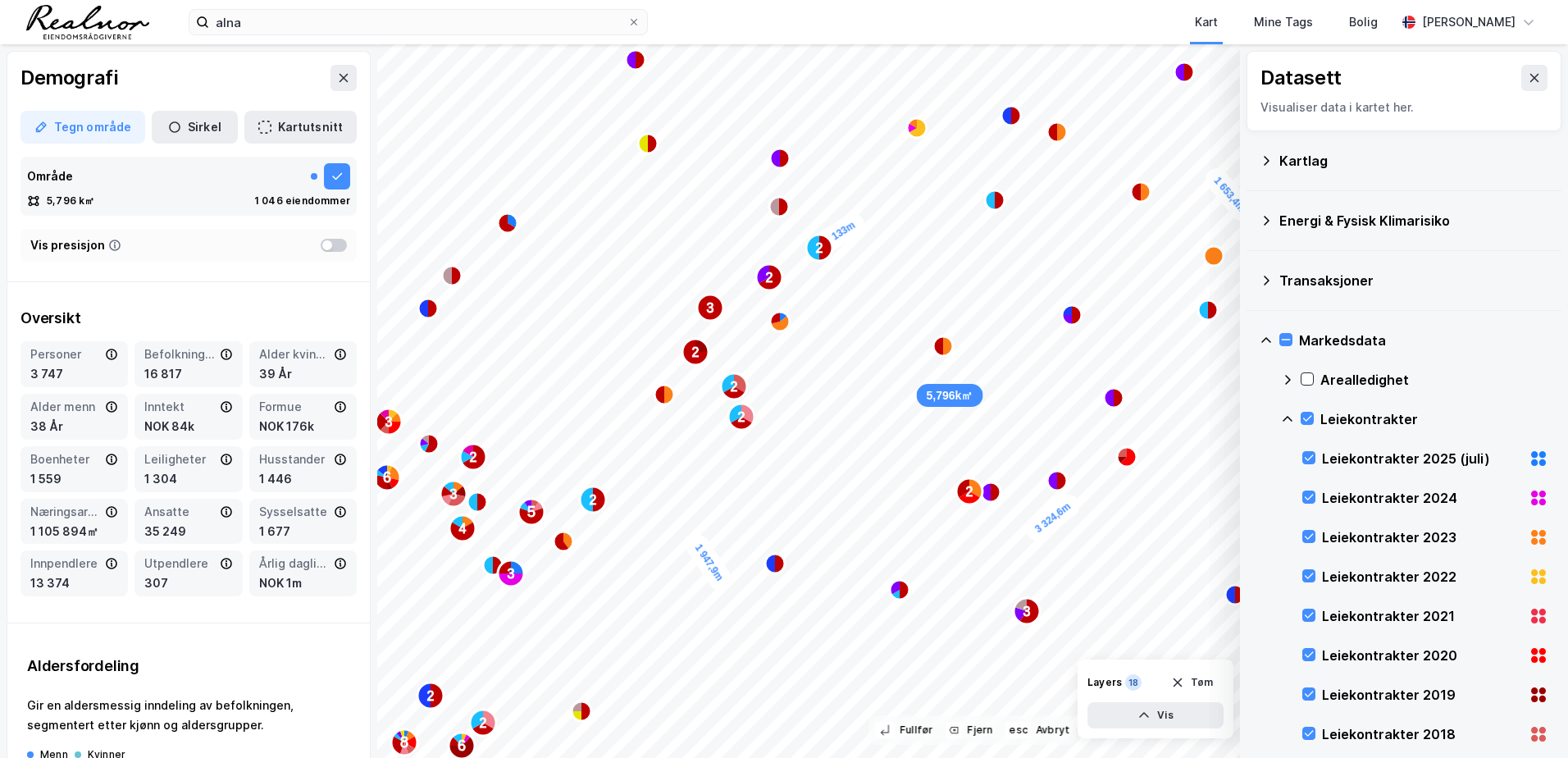
click at [1265, 338] on icon at bounding box center [1266, 340] width 13 height 13
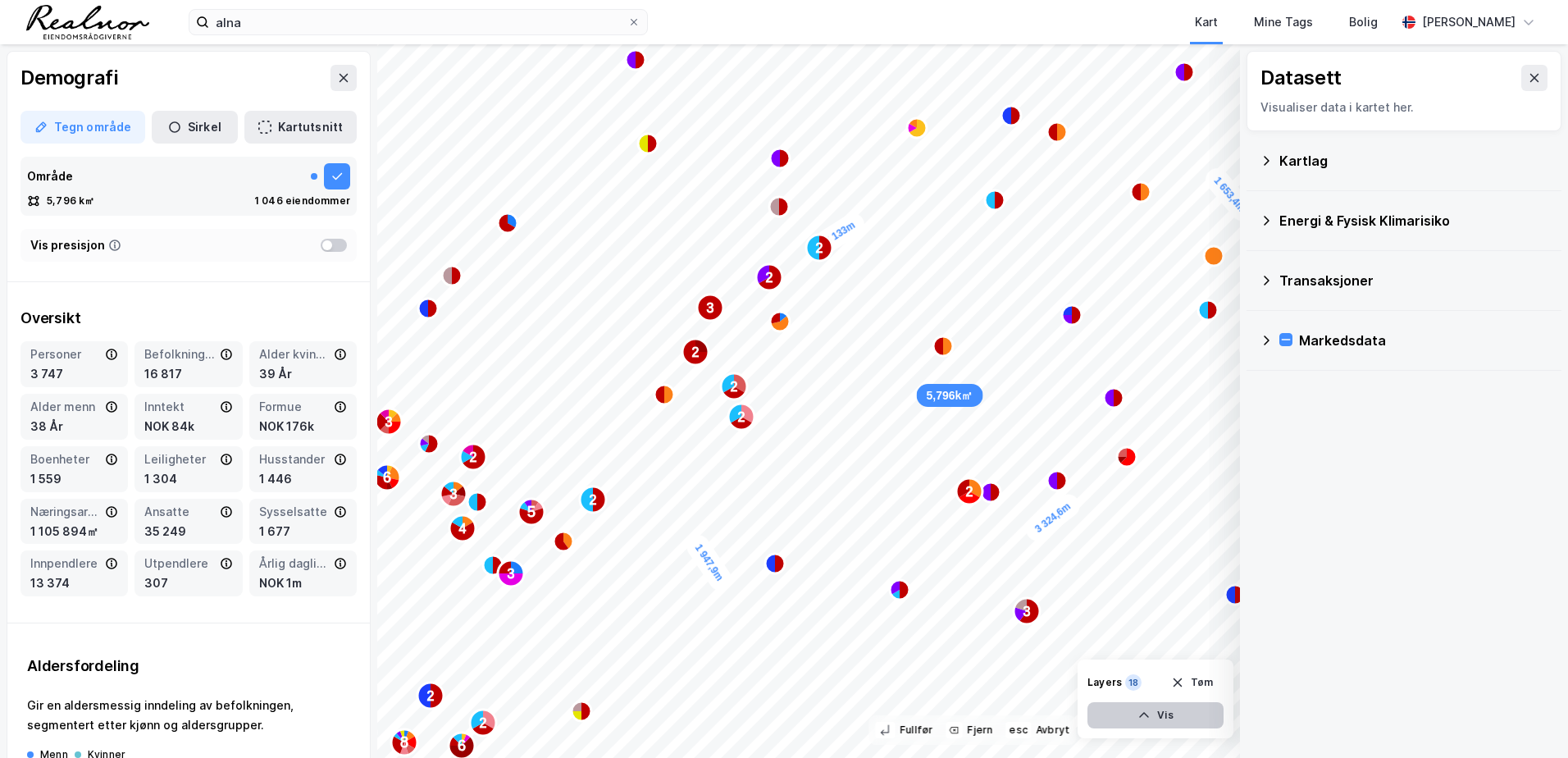
click at [1142, 713] on icon "button" at bounding box center [1143, 715] width 13 height 13
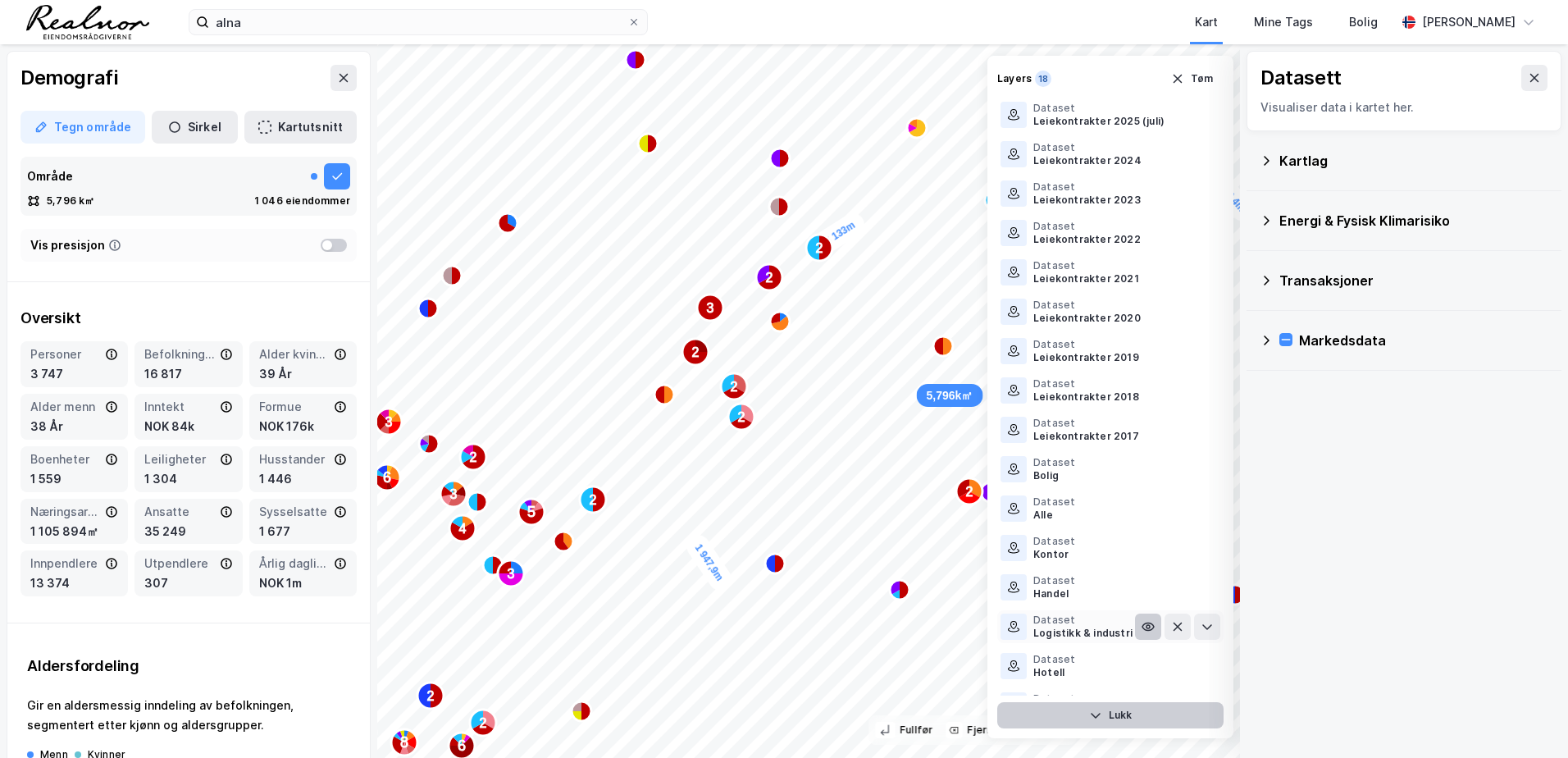
click at [1142, 627] on icon at bounding box center [1148, 626] width 13 height 13
click at [1142, 631] on icon at bounding box center [1148, 626] width 13 height 13
click at [1045, 626] on div "Dataset" at bounding box center [1082, 620] width 100 height 13
click at [1289, 333] on div at bounding box center [1286, 340] width 13 height 13
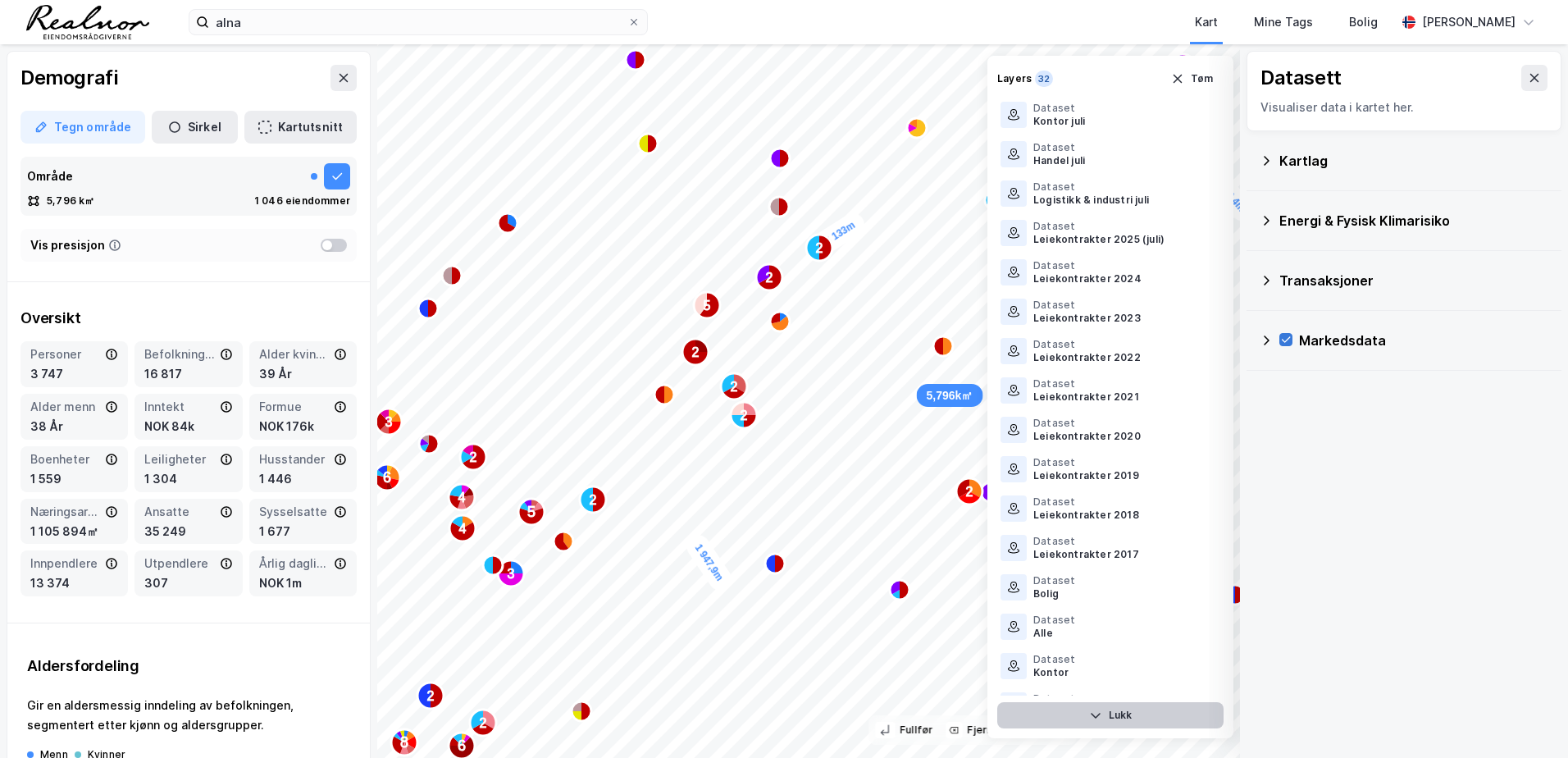
click at [1280, 342] on icon at bounding box center [1286, 339] width 12 height 12
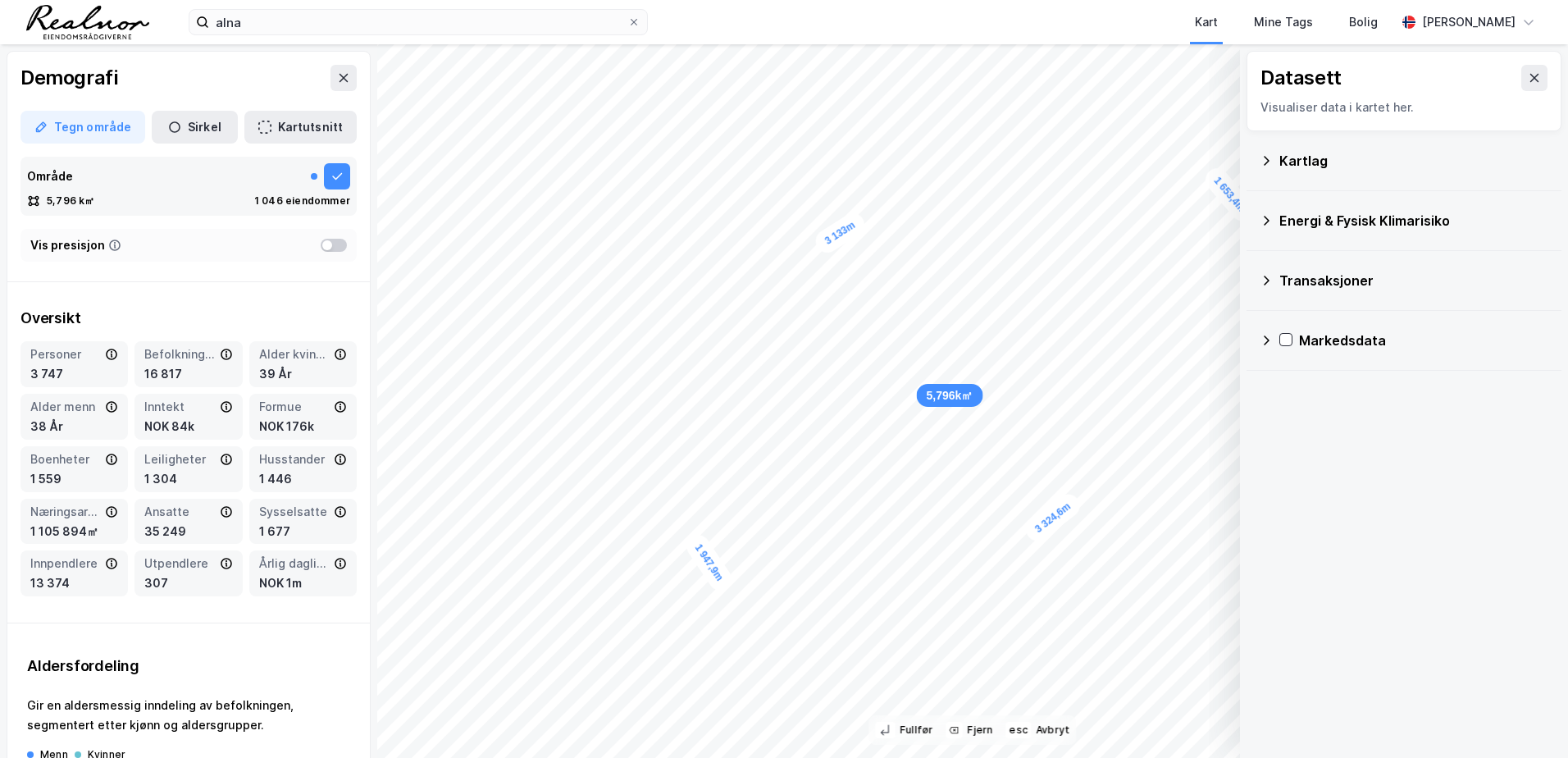
click at [1267, 341] on icon at bounding box center [1266, 340] width 13 height 13
click at [1289, 340] on icon at bounding box center [1286, 339] width 12 height 12
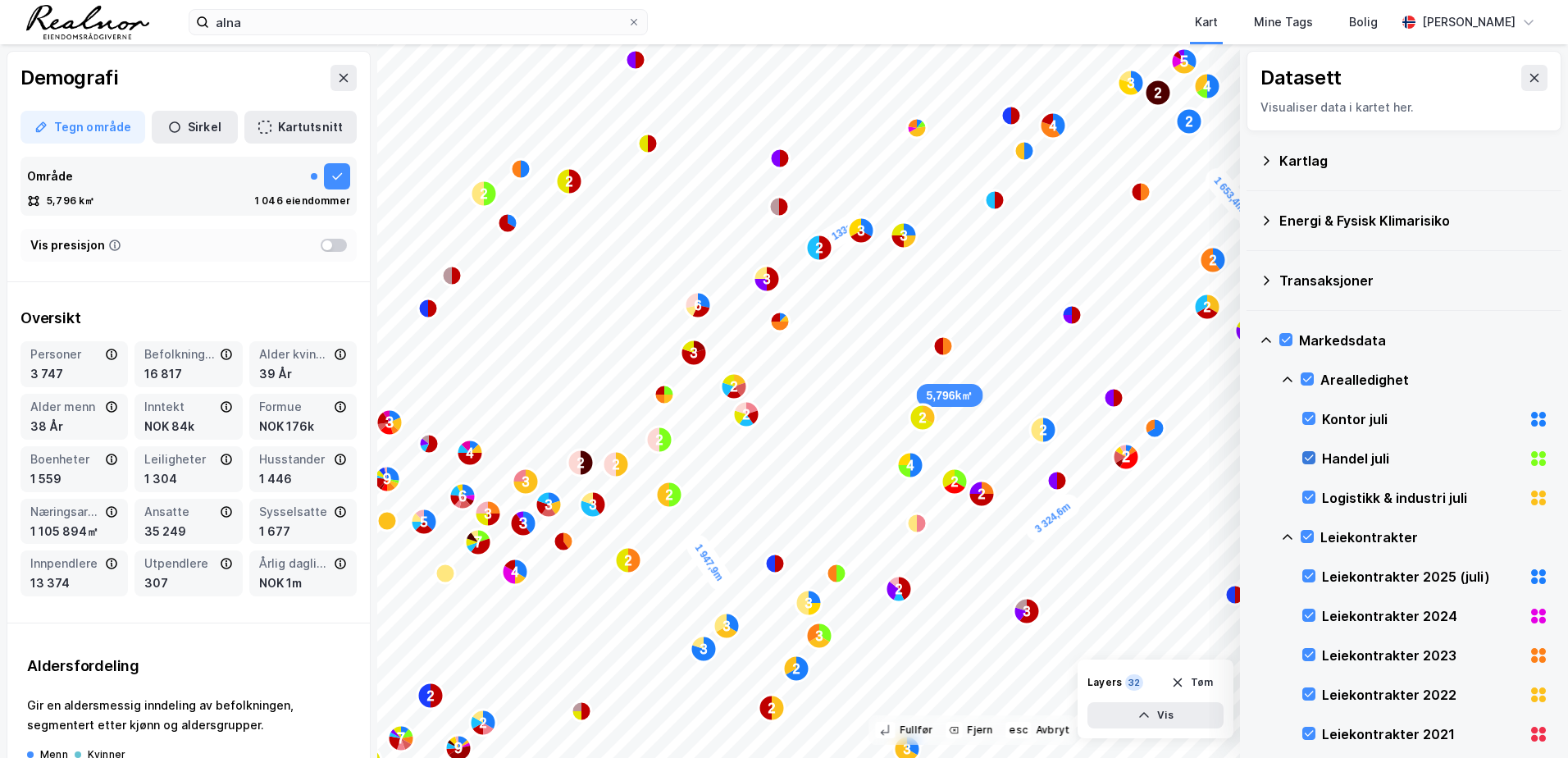
click at [1310, 455] on icon at bounding box center [1309, 458] width 12 height 12
click at [1310, 416] on icon at bounding box center [1309, 418] width 12 height 12
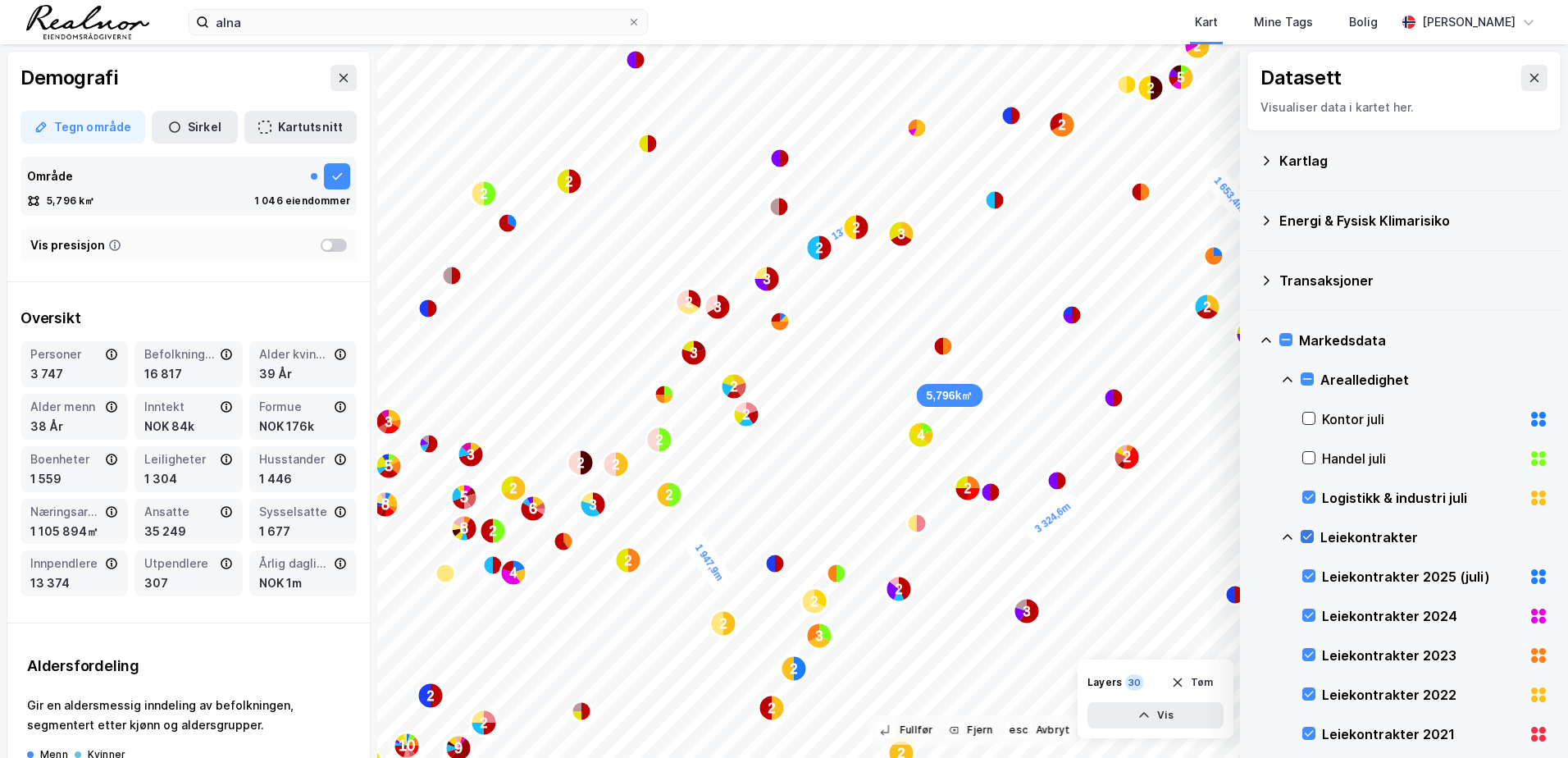
click at [1308, 537] on icon at bounding box center [1308, 537] width 9 height 5
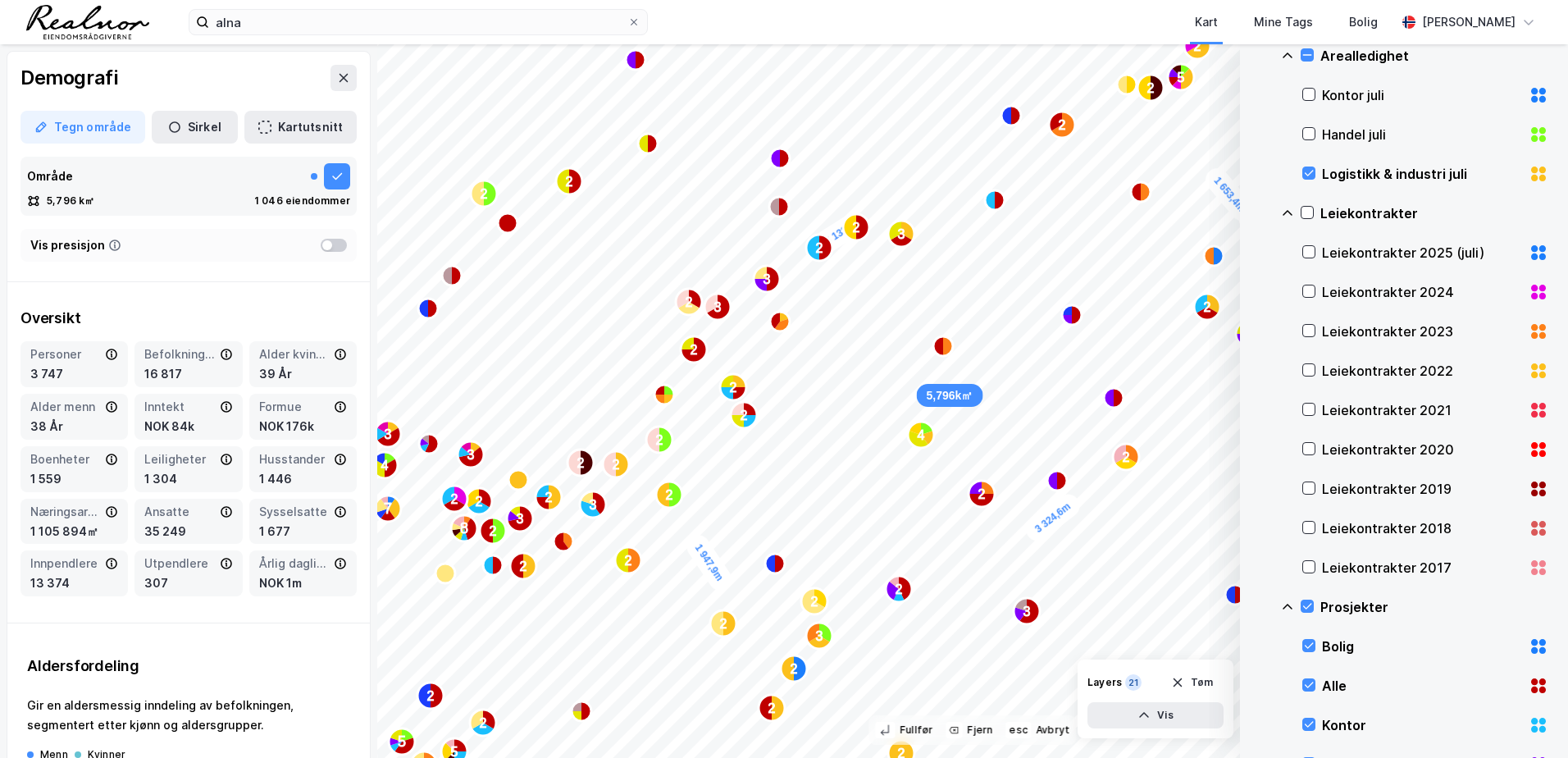
scroll to position [328, 0]
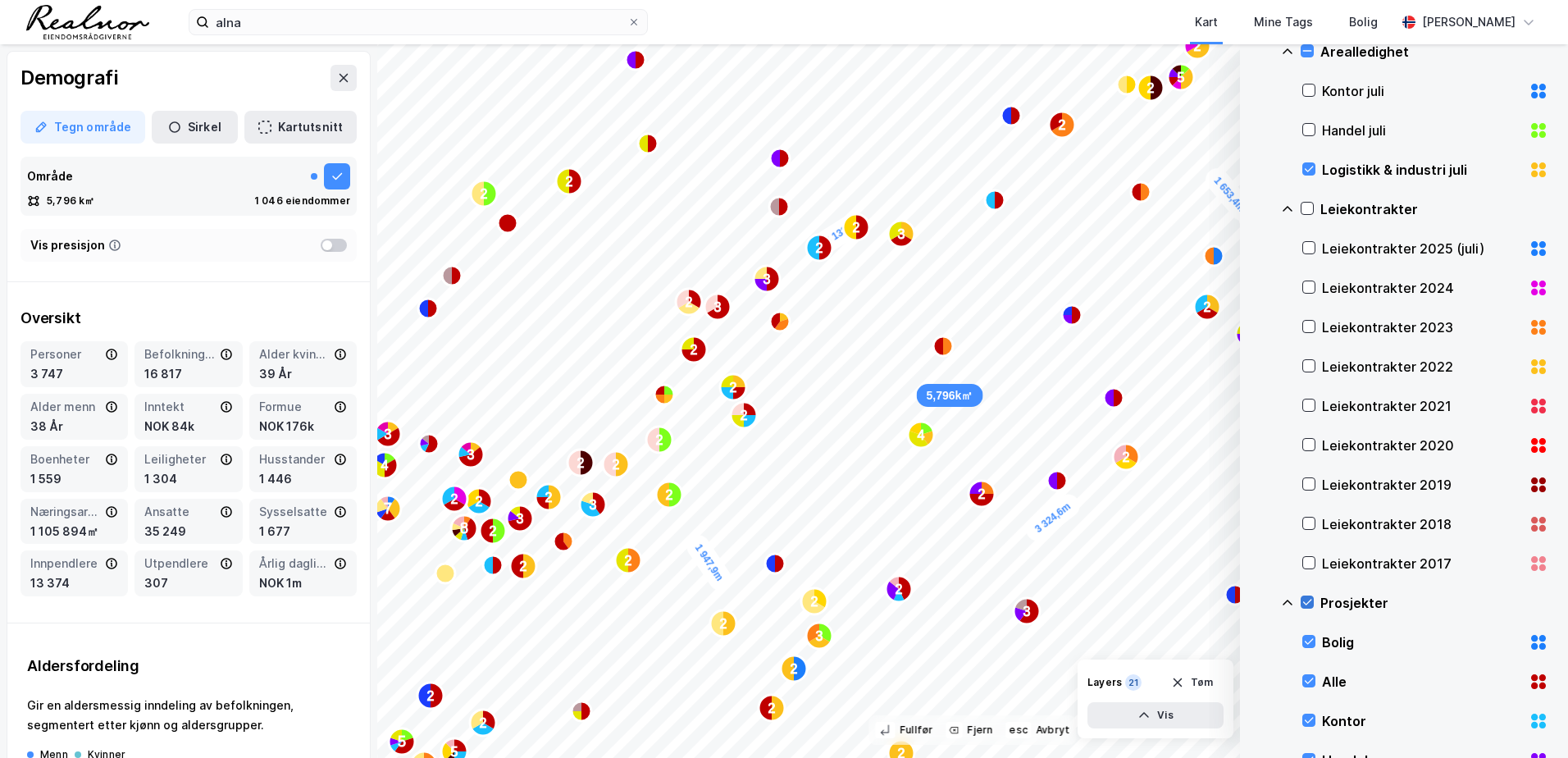
click at [1305, 605] on icon at bounding box center [1308, 602] width 9 height 5
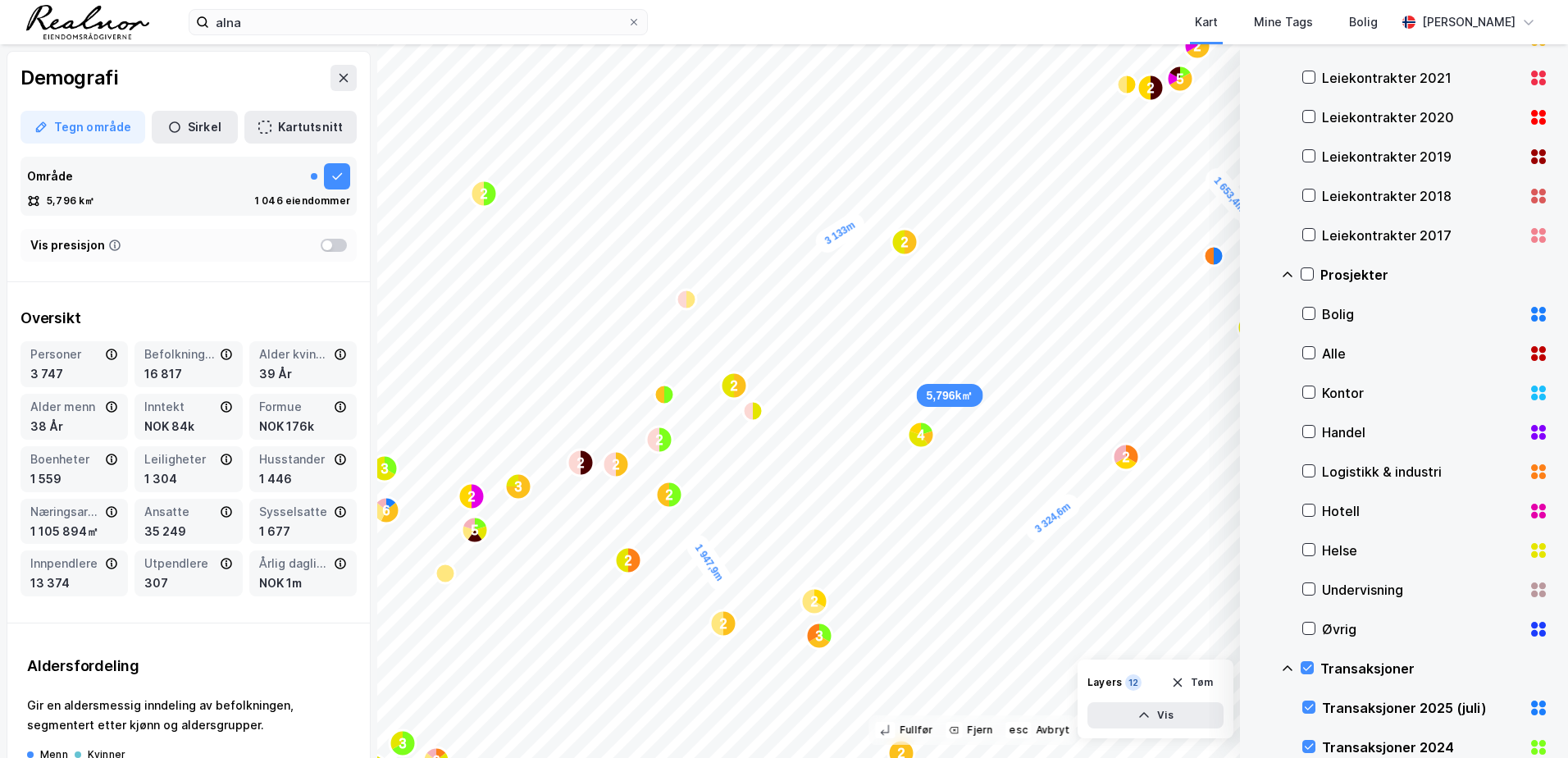
scroll to position [820, 0]
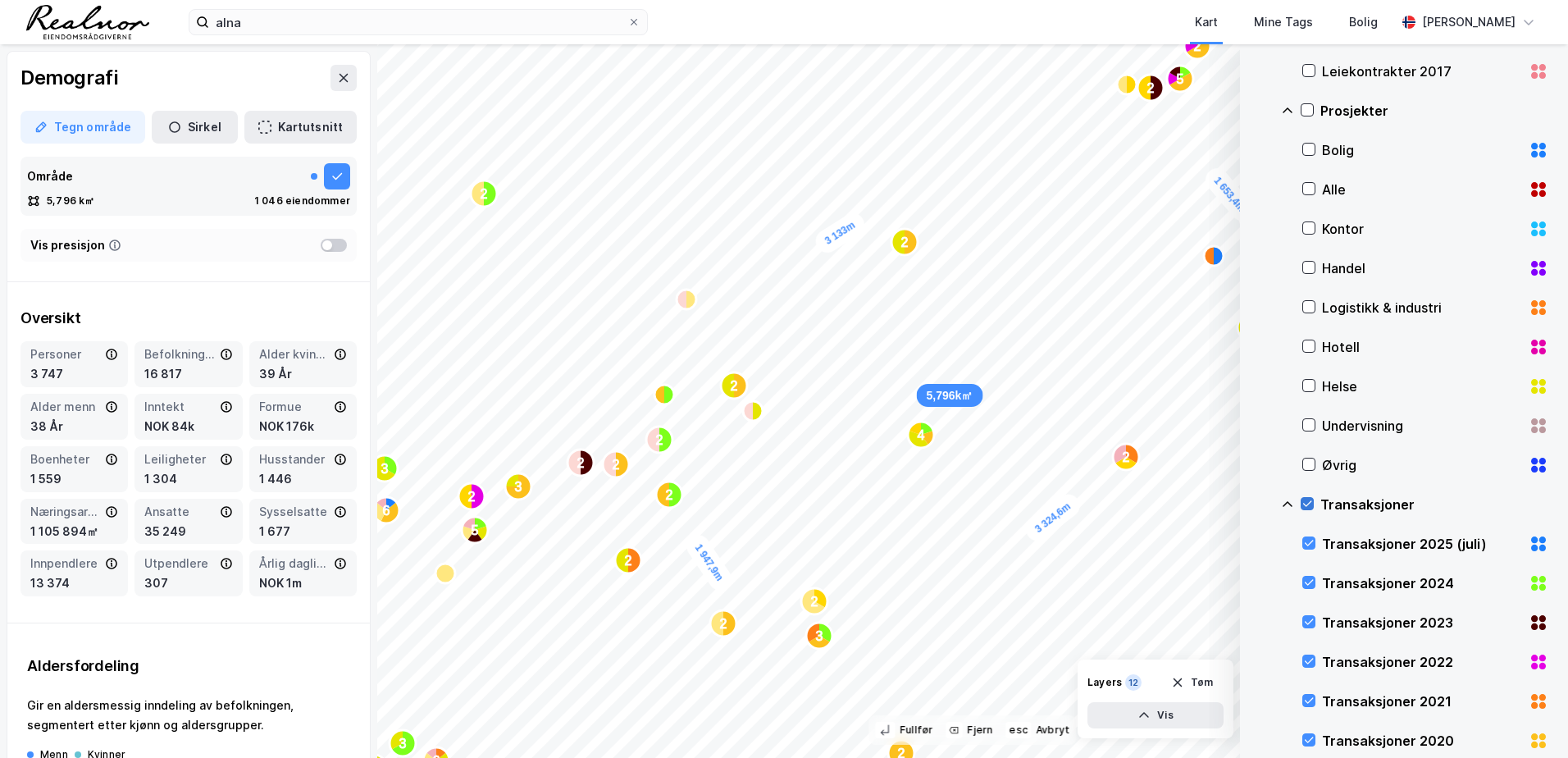
click at [1308, 502] on icon at bounding box center [1307, 503] width 12 height 12
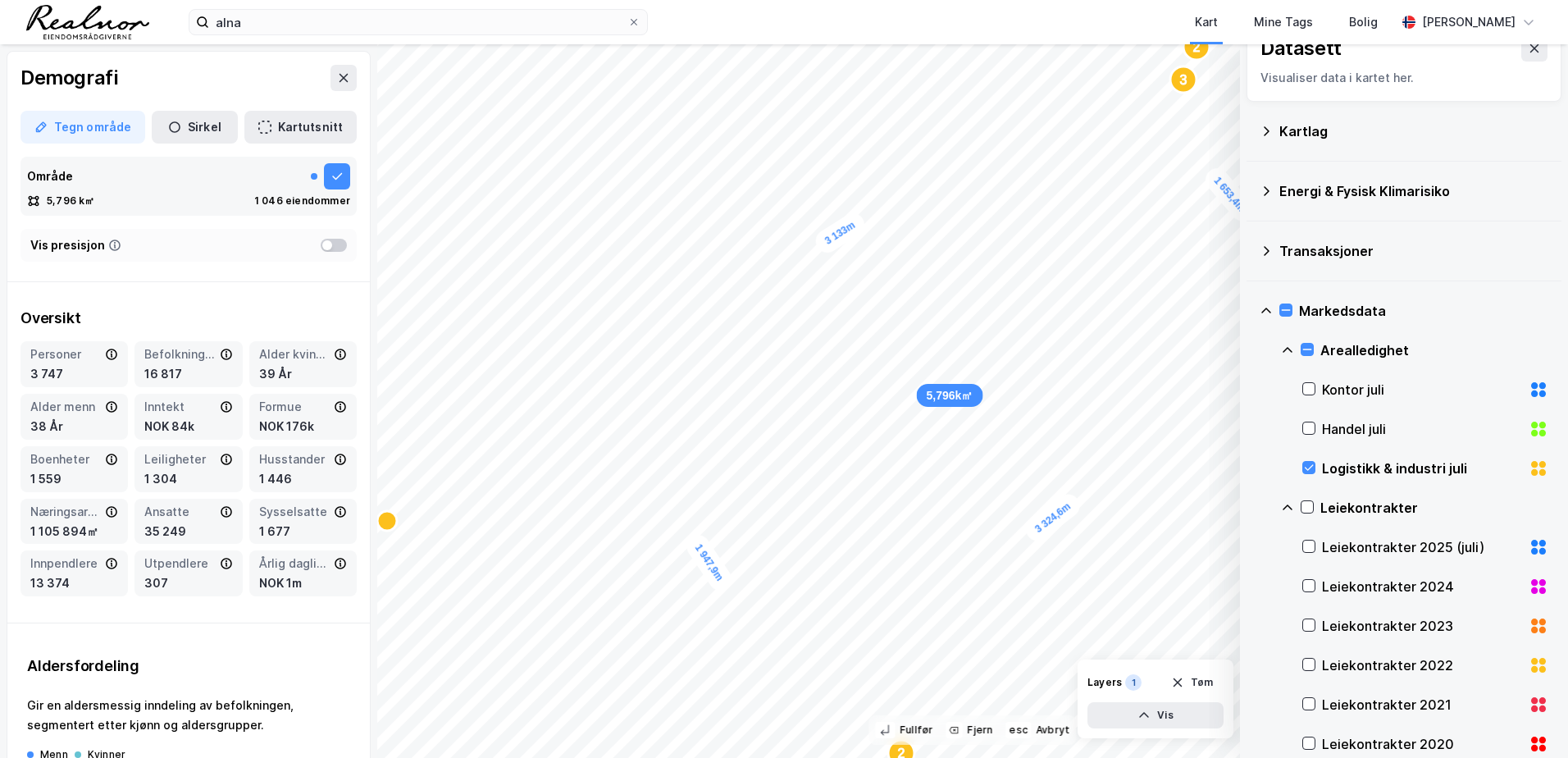
scroll to position [0, 0]
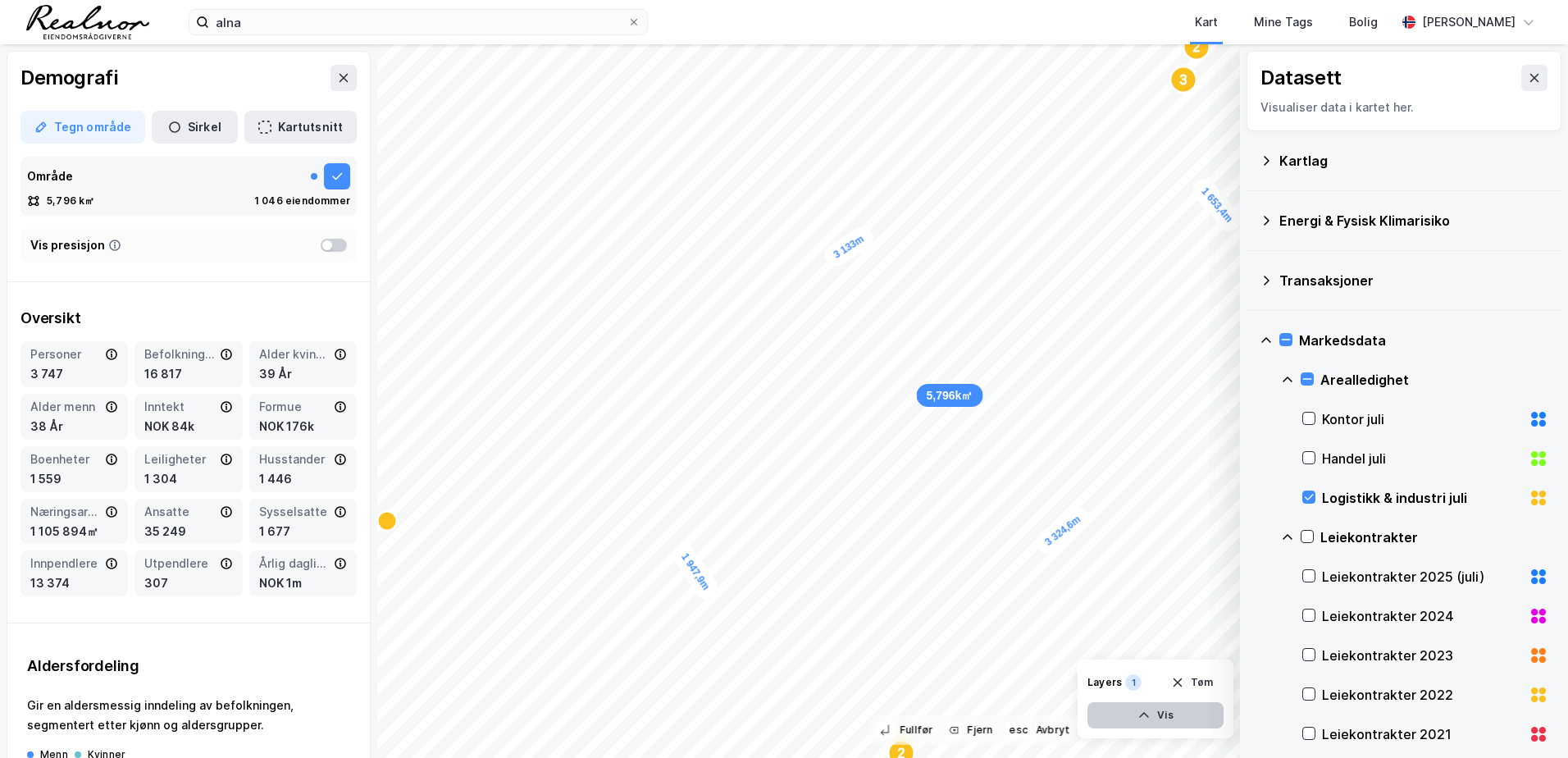
click at [1142, 716] on icon "button" at bounding box center [1143, 715] width 13 height 13
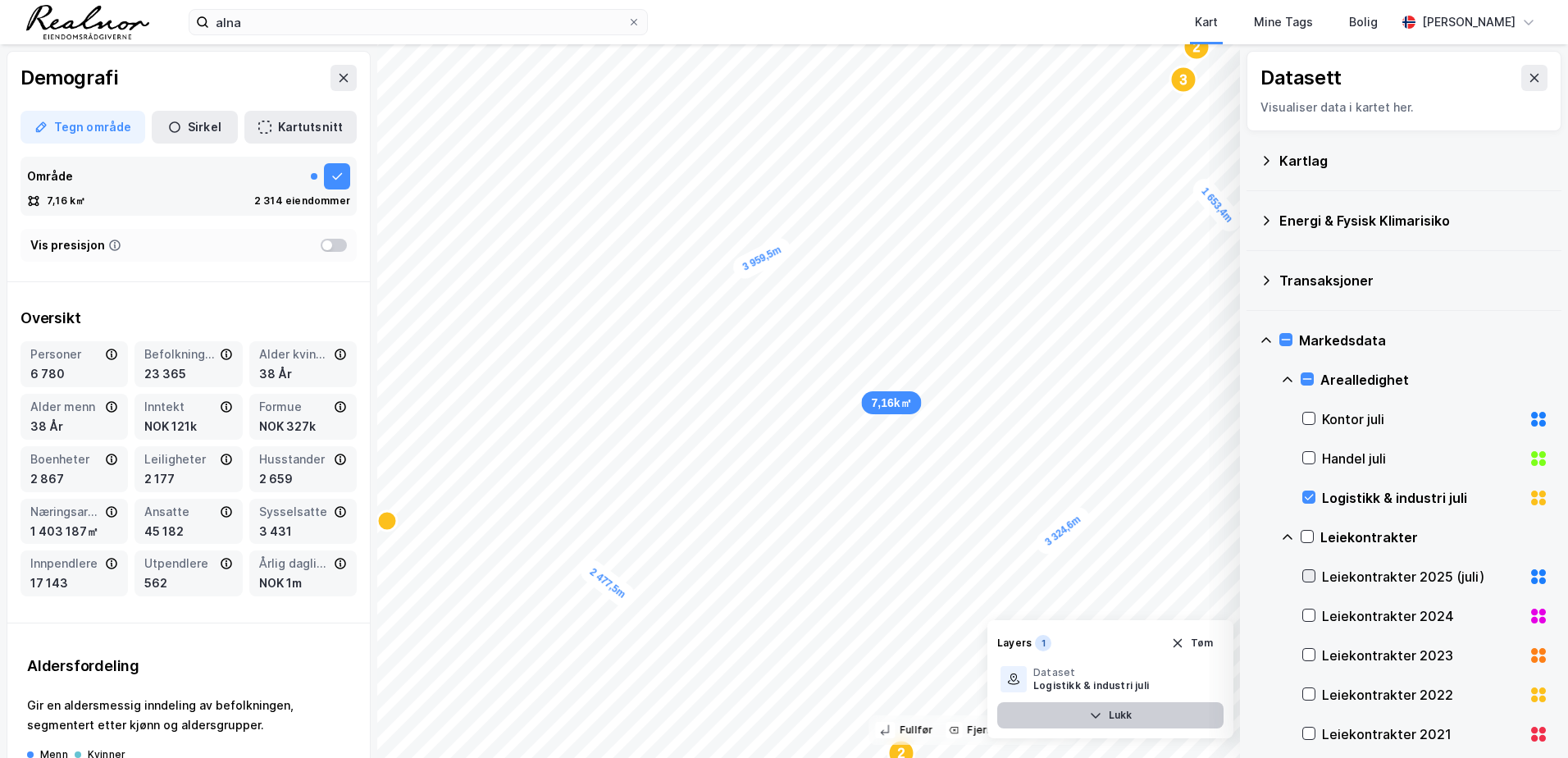
click at [1310, 576] on icon at bounding box center [1310, 576] width 9 height 5
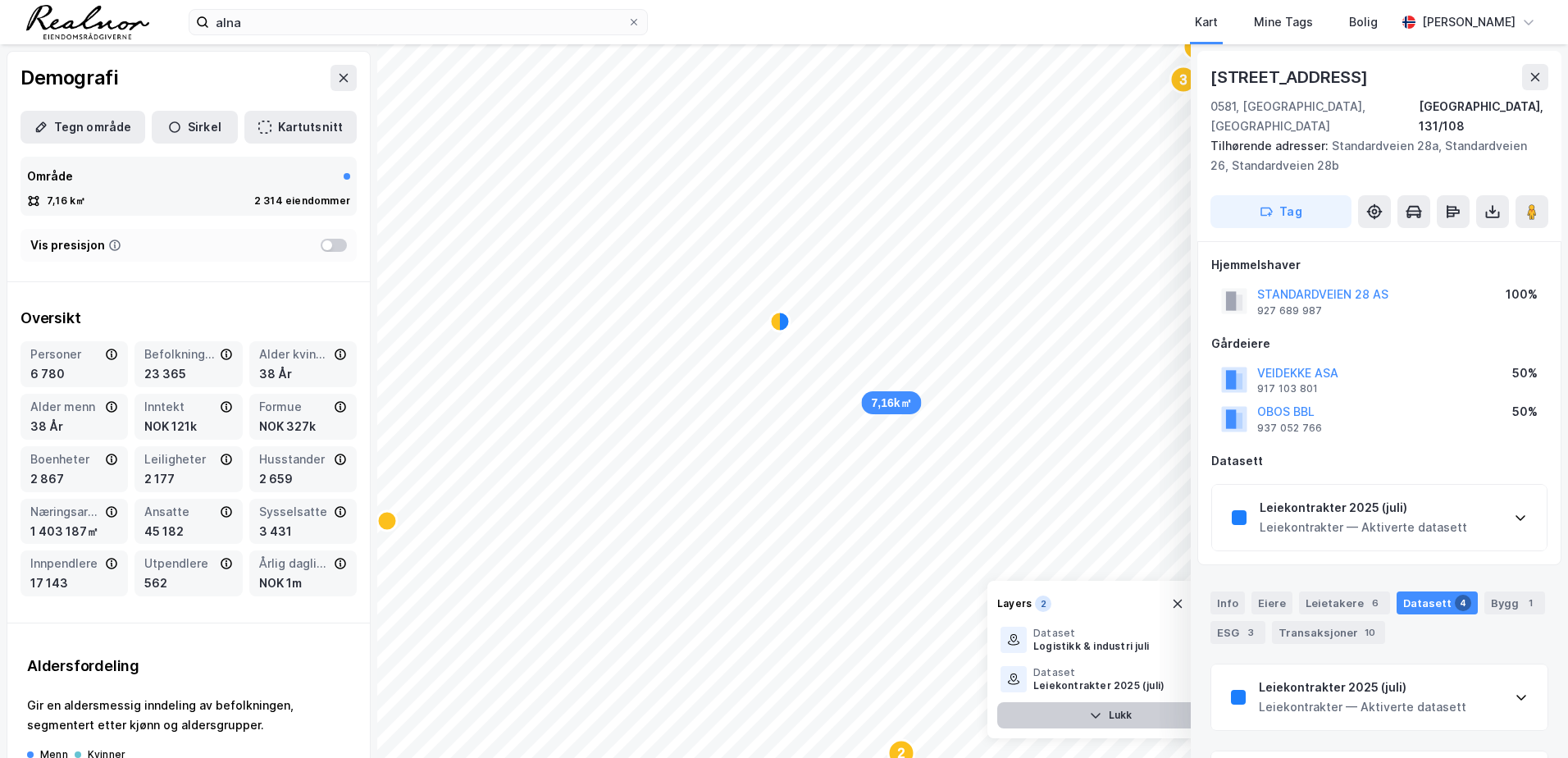
click at [1098, 711] on icon "button" at bounding box center [1095, 715] width 13 height 13
click at [340, 79] on icon at bounding box center [344, 78] width 9 height 8
